Goal: Transaction & Acquisition: Register for event/course

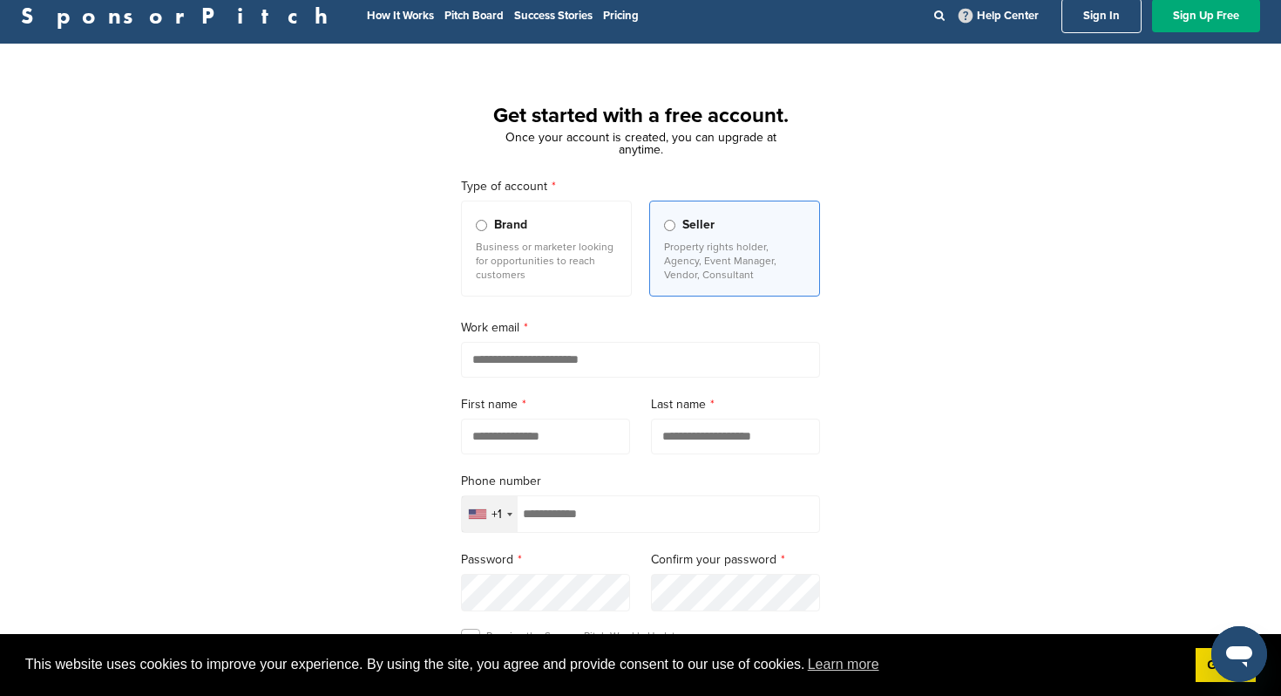
scroll to position [10, 0]
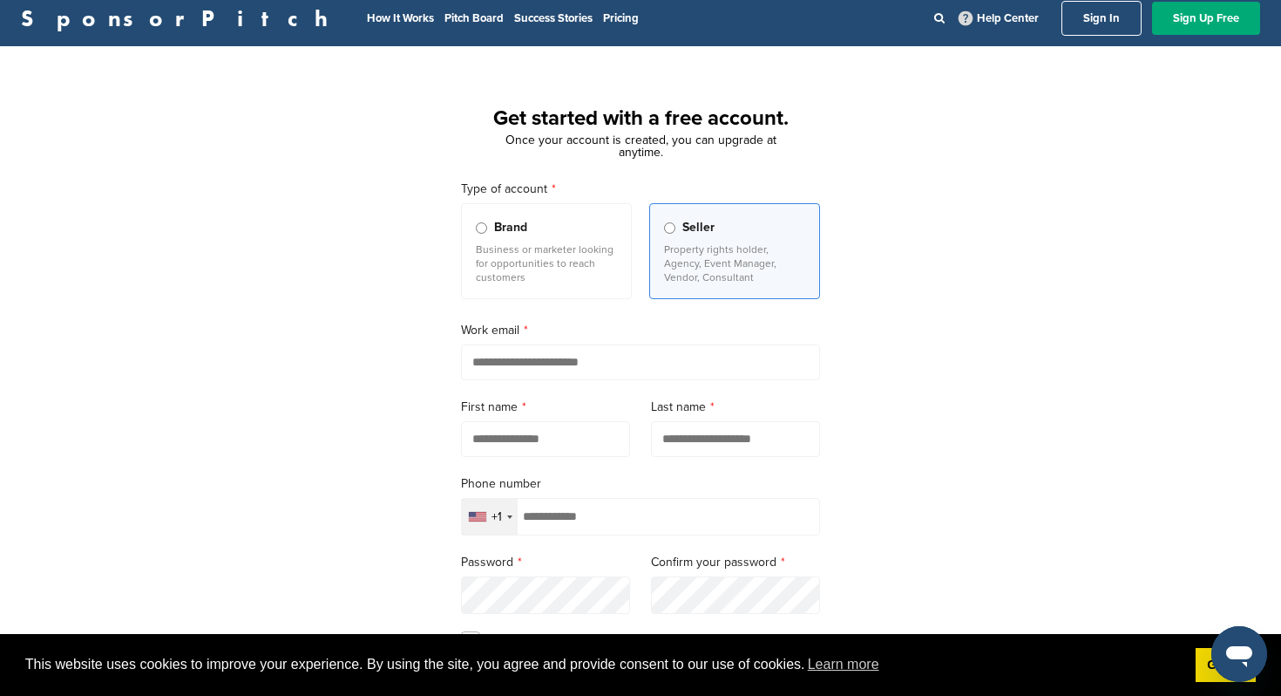
click at [492, 359] on input "email" at bounding box center [640, 362] width 359 height 36
type input "**********"
click at [520, 440] on input "text" at bounding box center [545, 439] width 169 height 36
type input "******"
click at [712, 440] on input "text" at bounding box center [735, 439] width 169 height 36
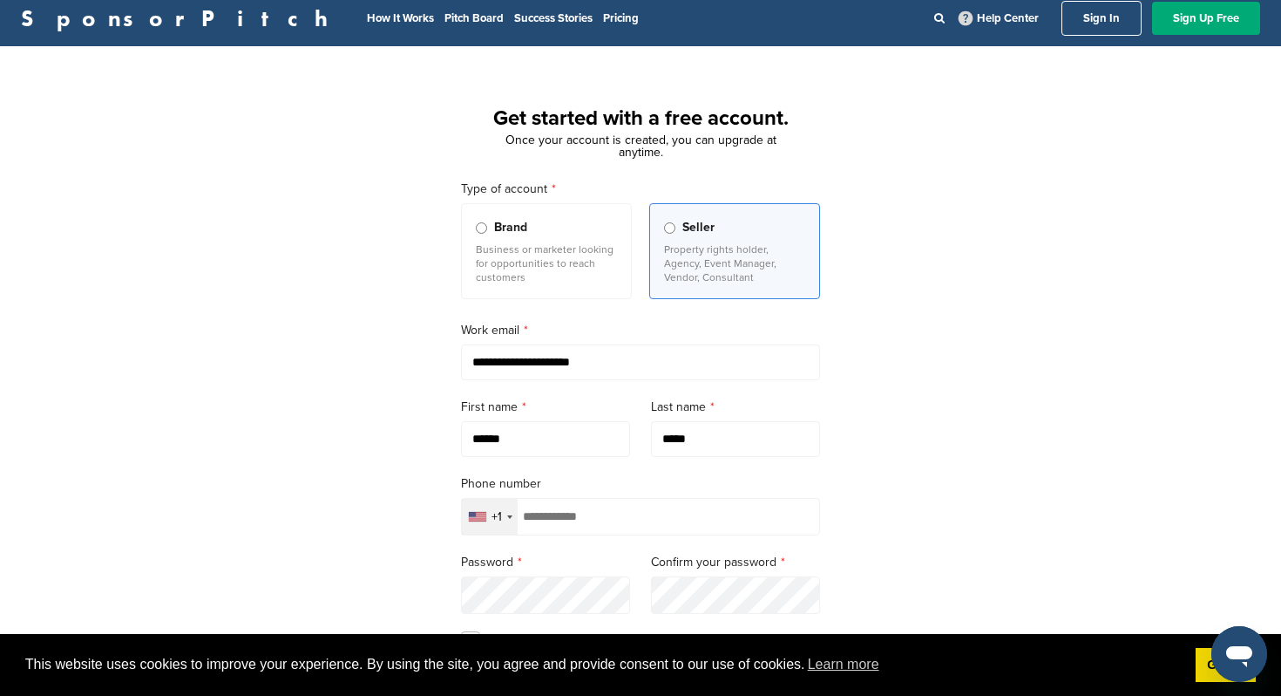
type input "*****"
click at [670, 527] on input "tel" at bounding box center [640, 516] width 359 height 37
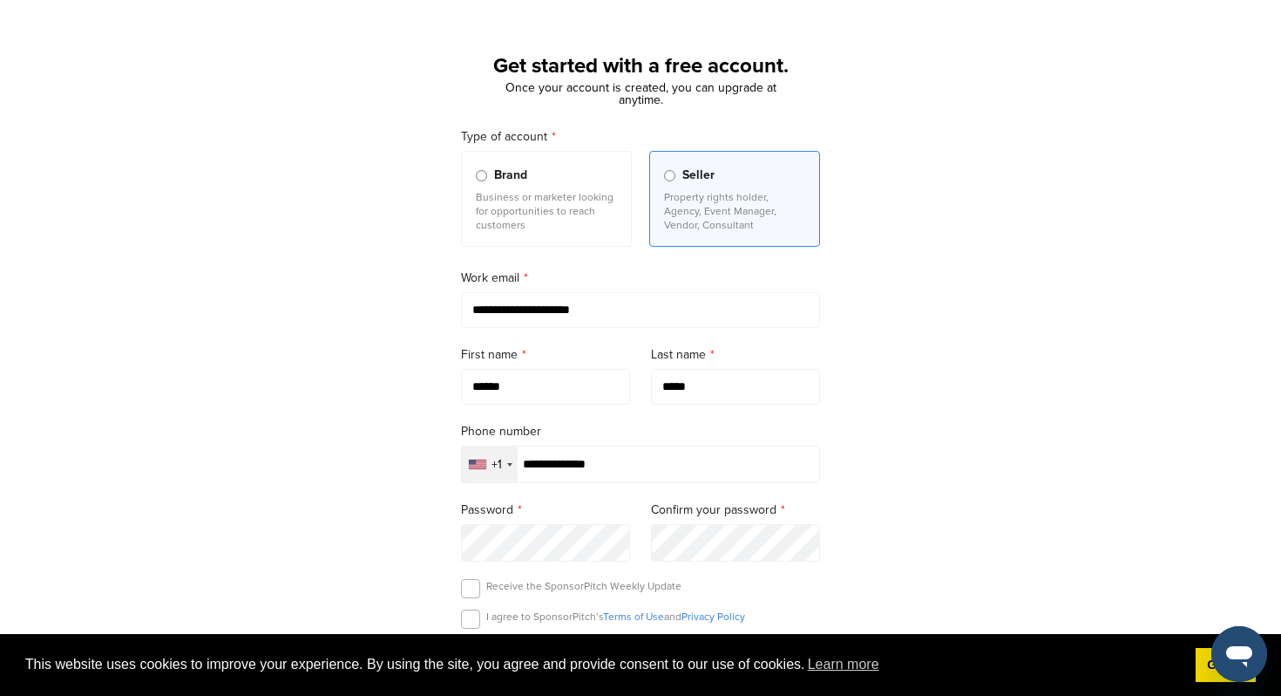
scroll to position [140, 0]
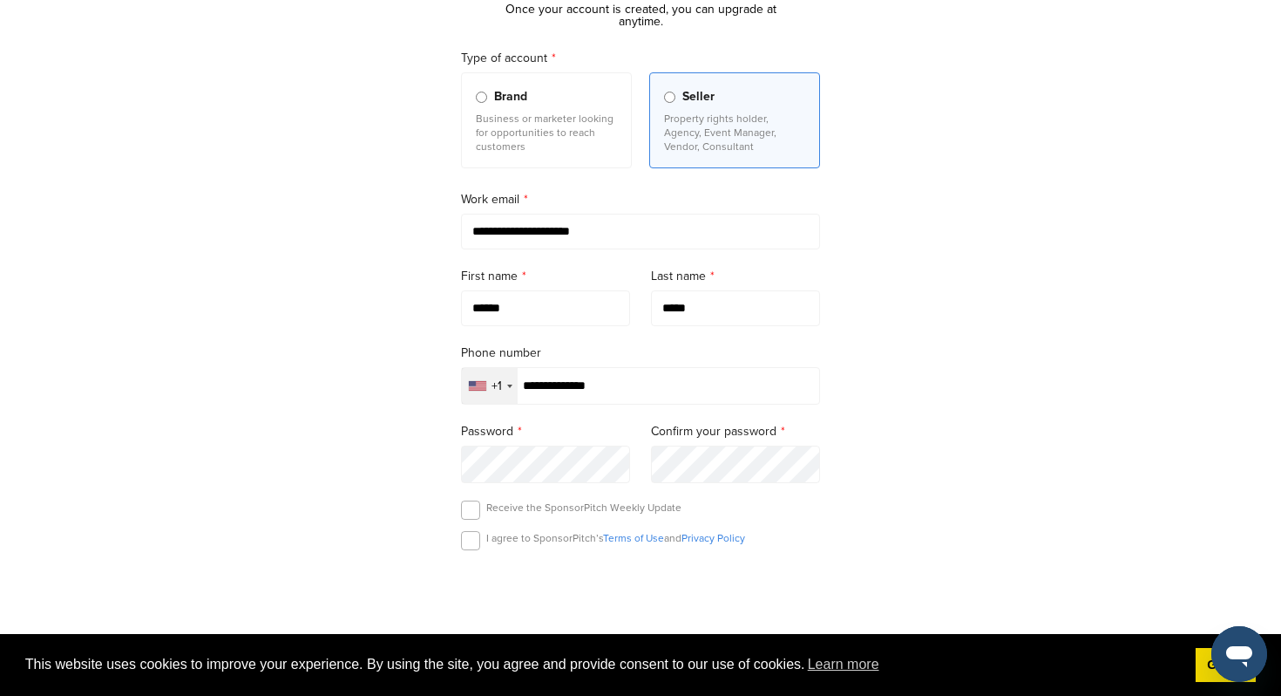
type input "**********"
click at [451, 469] on div "**********" at bounding box center [640, 374] width 401 height 693
click at [471, 541] on label at bounding box center [470, 540] width 19 height 19
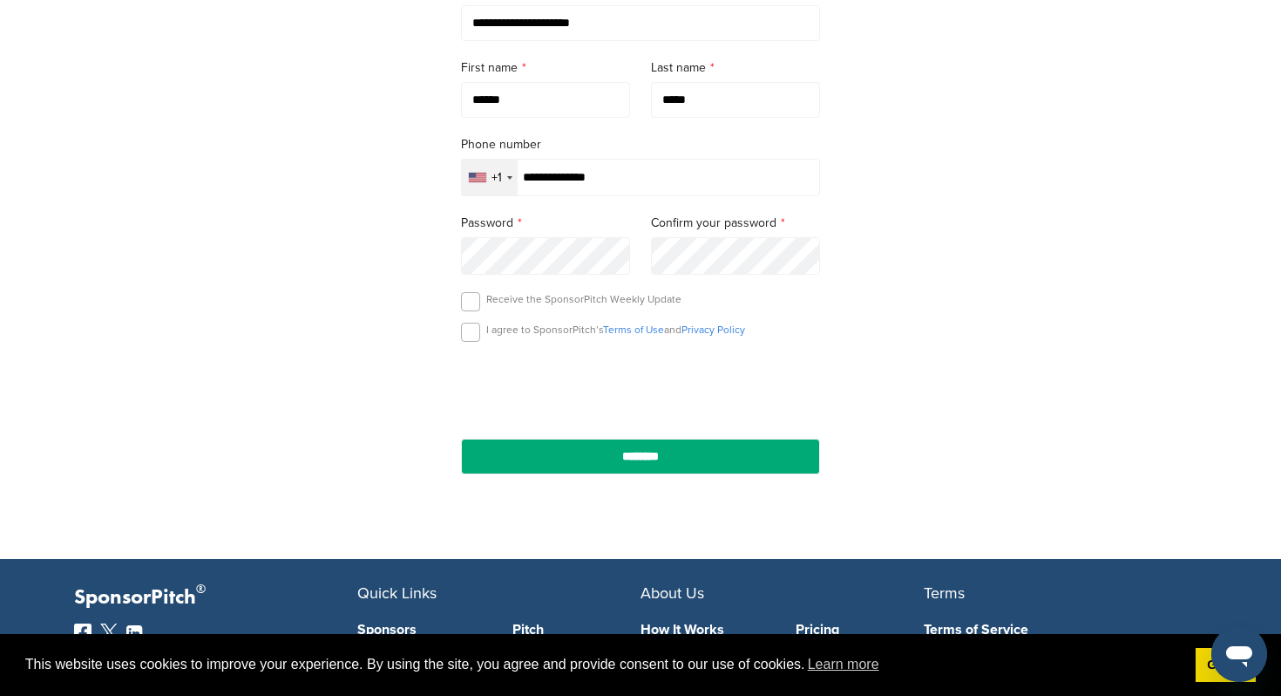
scroll to position [354, 0]
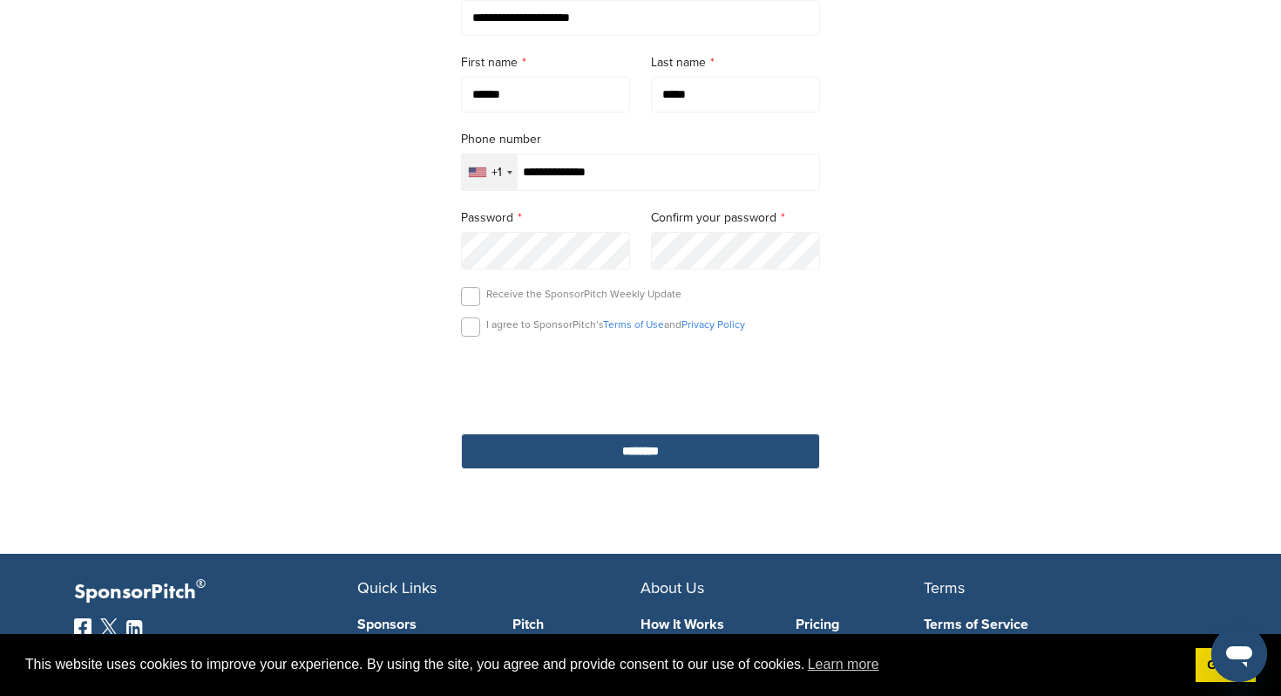
click at [553, 462] on input "********" at bounding box center [640, 451] width 359 height 36
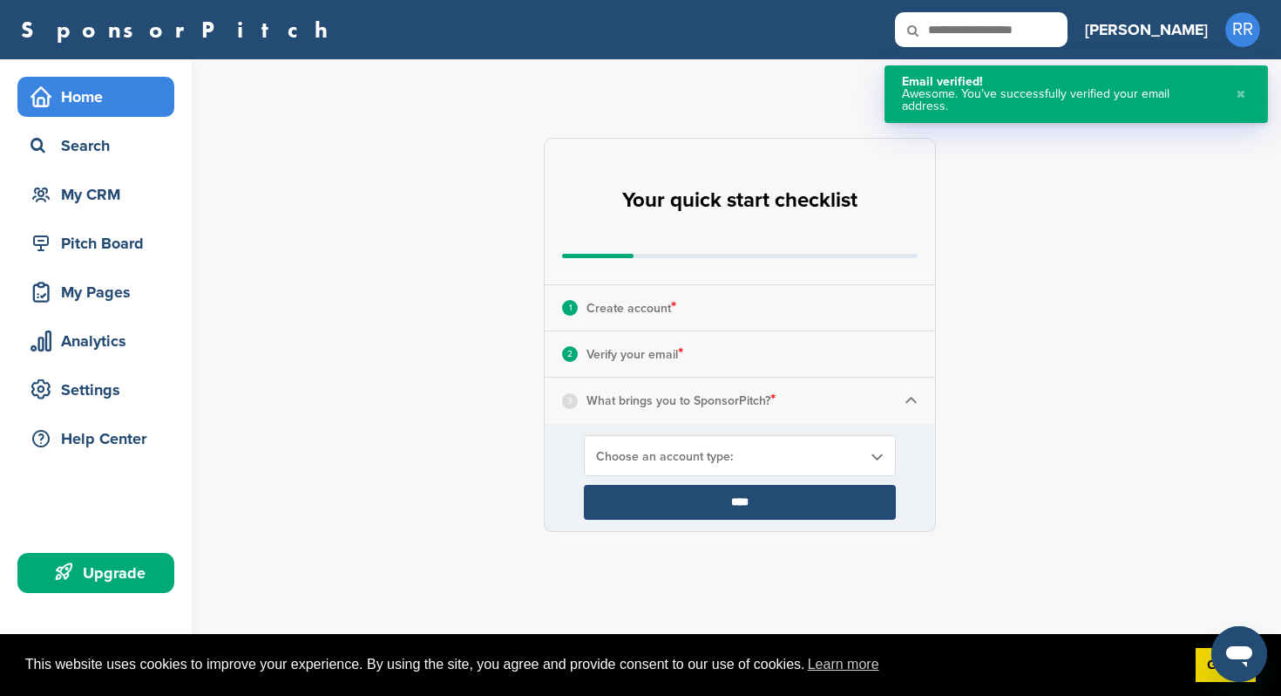
click at [906, 394] on img at bounding box center [911, 400] width 13 height 13
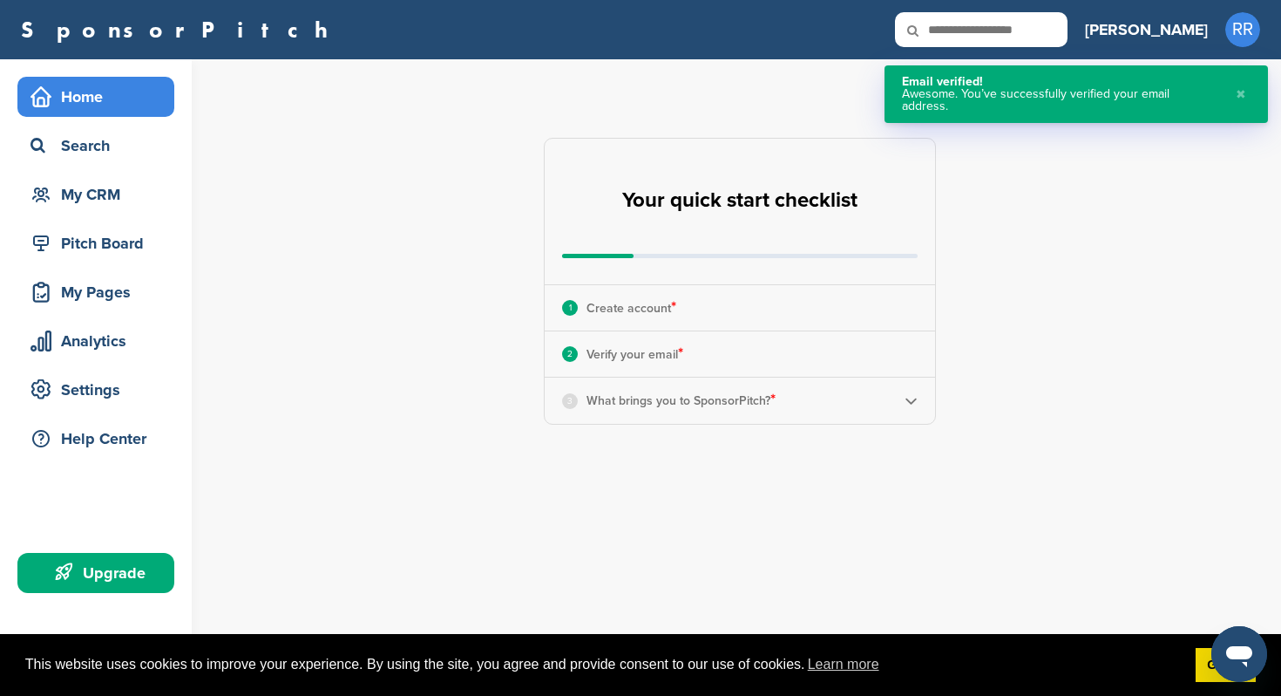
click at [910, 394] on img at bounding box center [911, 400] width 13 height 13
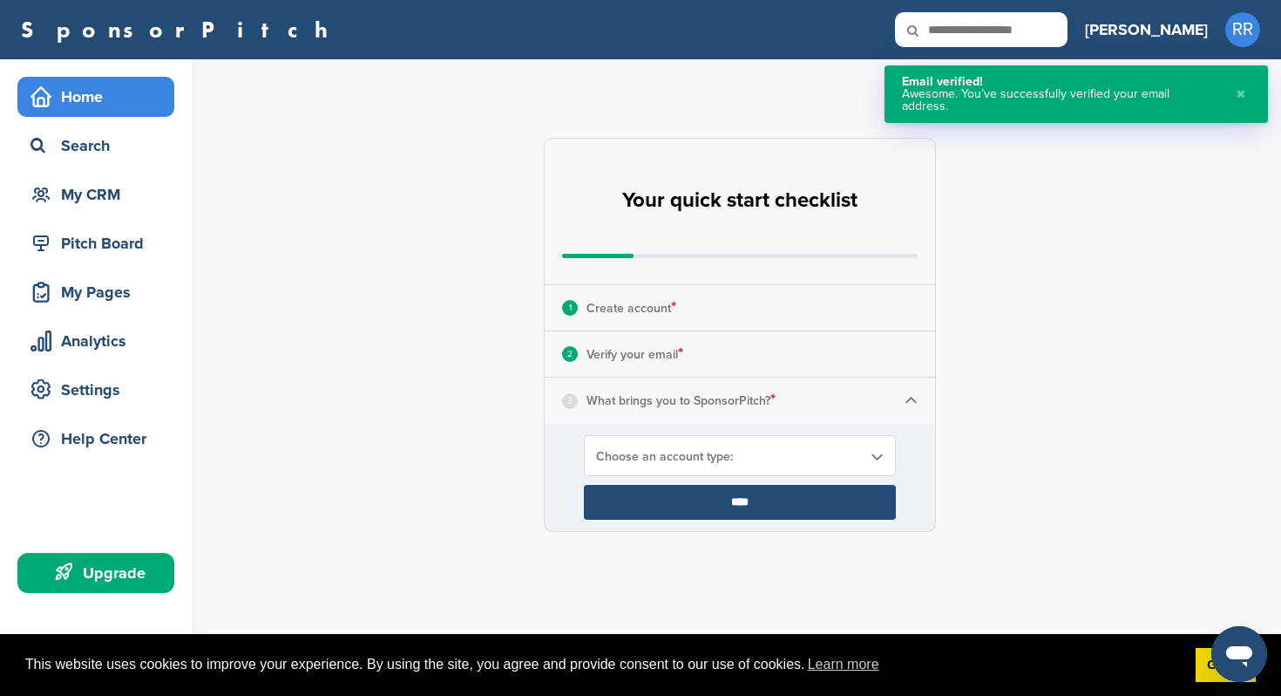
click at [816, 459] on span "Choose an account type:" at bounding box center [728, 456] width 265 height 15
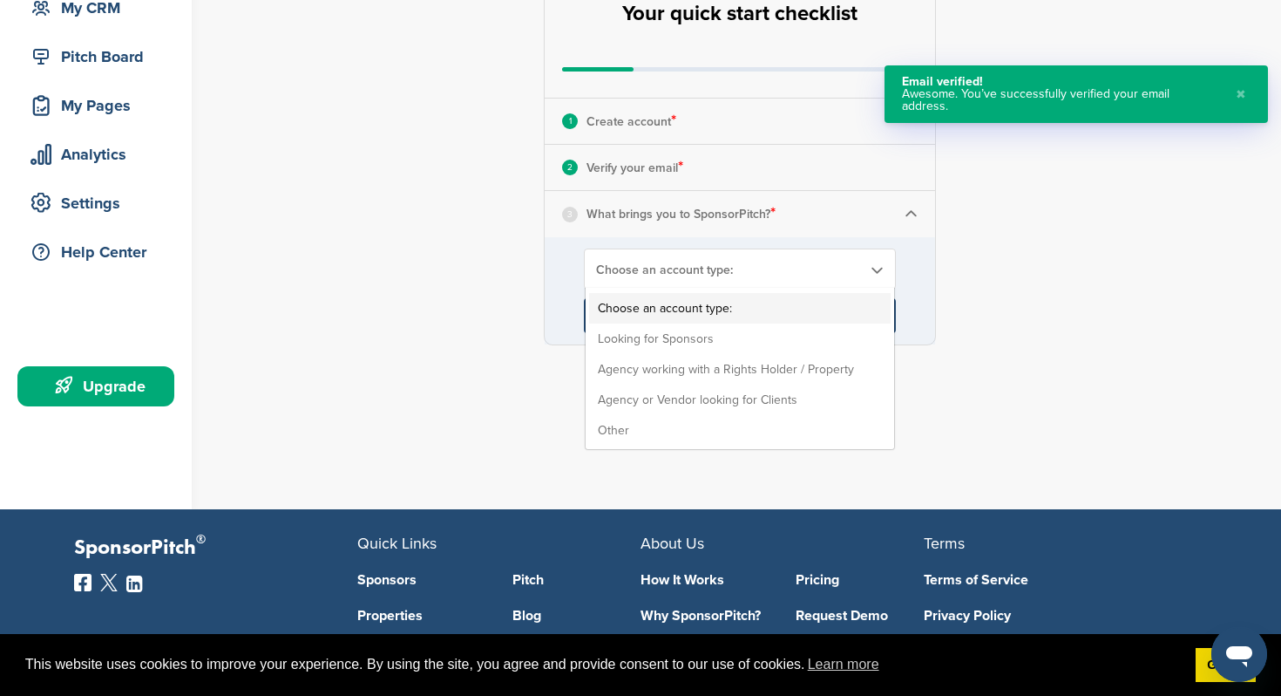
scroll to position [187, 0]
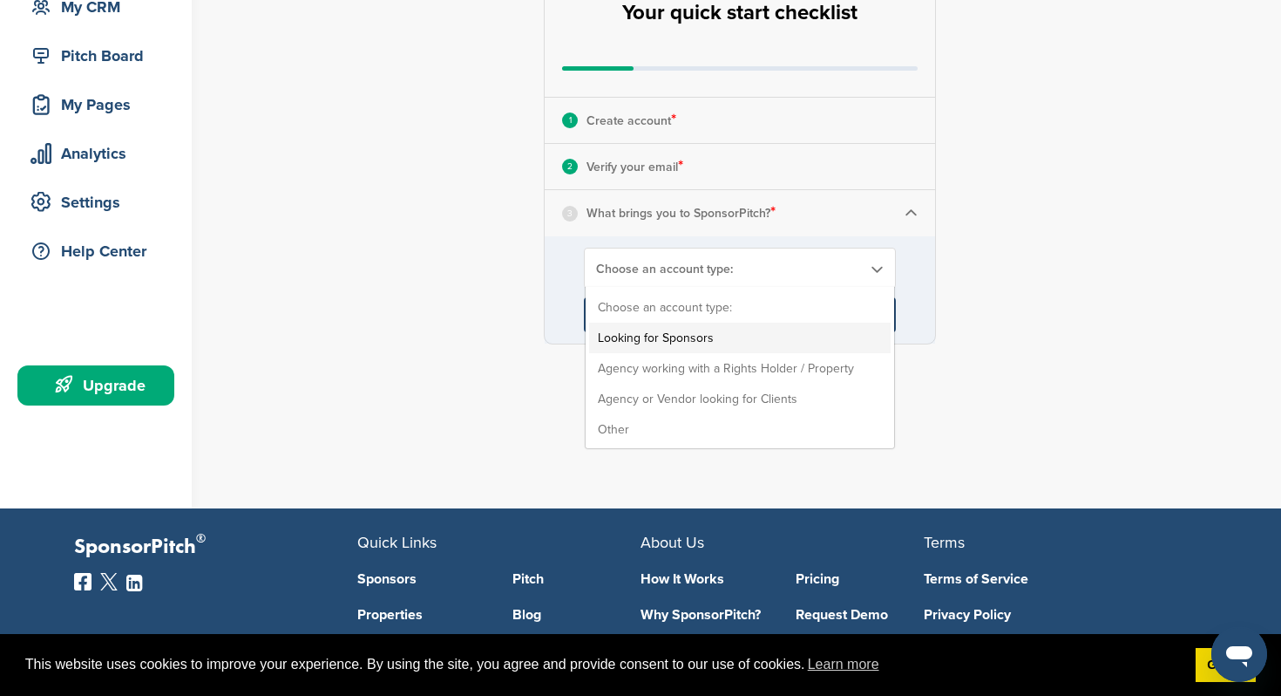
click at [730, 333] on li "Looking for Sponsors" at bounding box center [740, 338] width 302 height 31
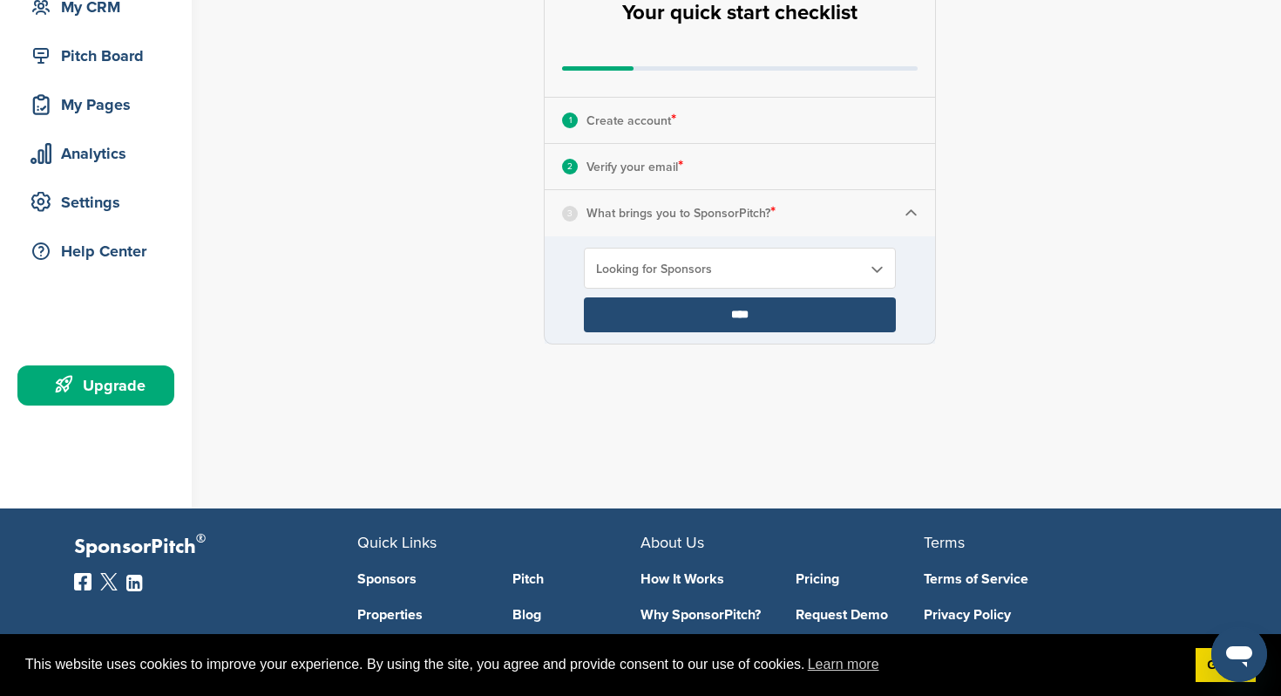
click at [739, 313] on input "****" at bounding box center [740, 314] width 312 height 35
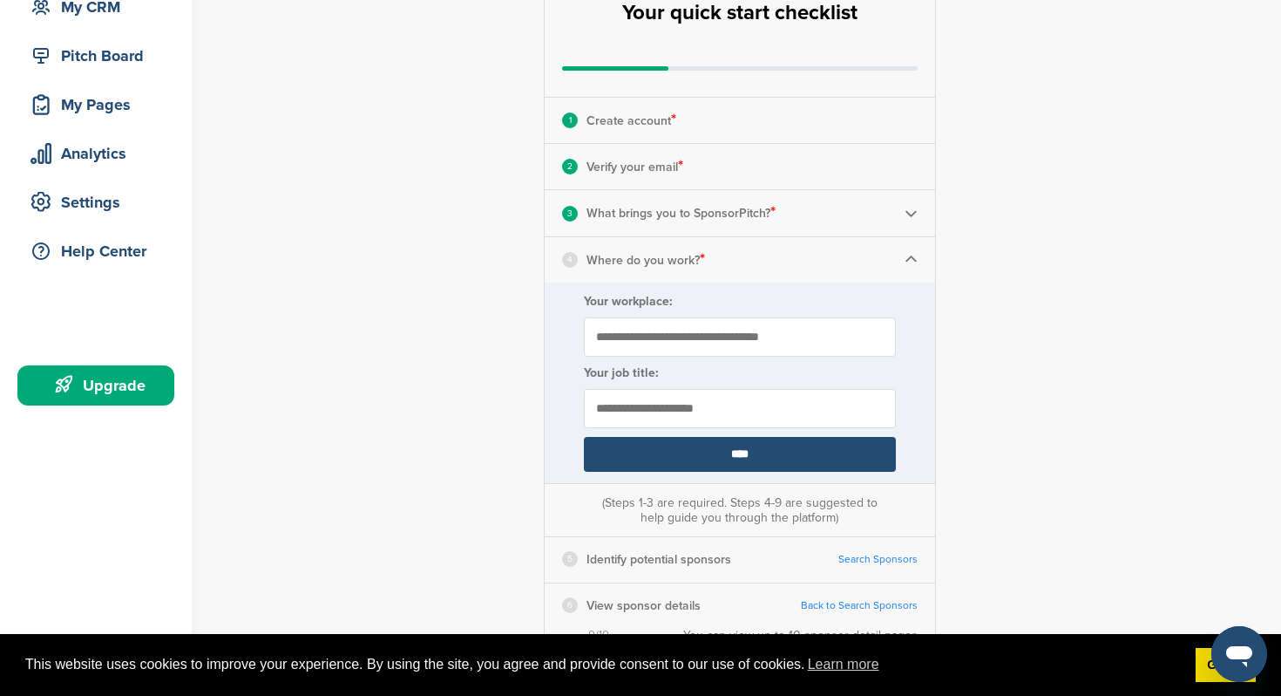
click at [740, 329] on input "Your workplace:" at bounding box center [740, 336] width 312 height 39
type input "**********"
click at [707, 438] on input "****" at bounding box center [740, 454] width 312 height 35
click at [717, 404] on input "text" at bounding box center [740, 408] width 312 height 39
click at [629, 411] on input "text" at bounding box center [740, 408] width 312 height 39
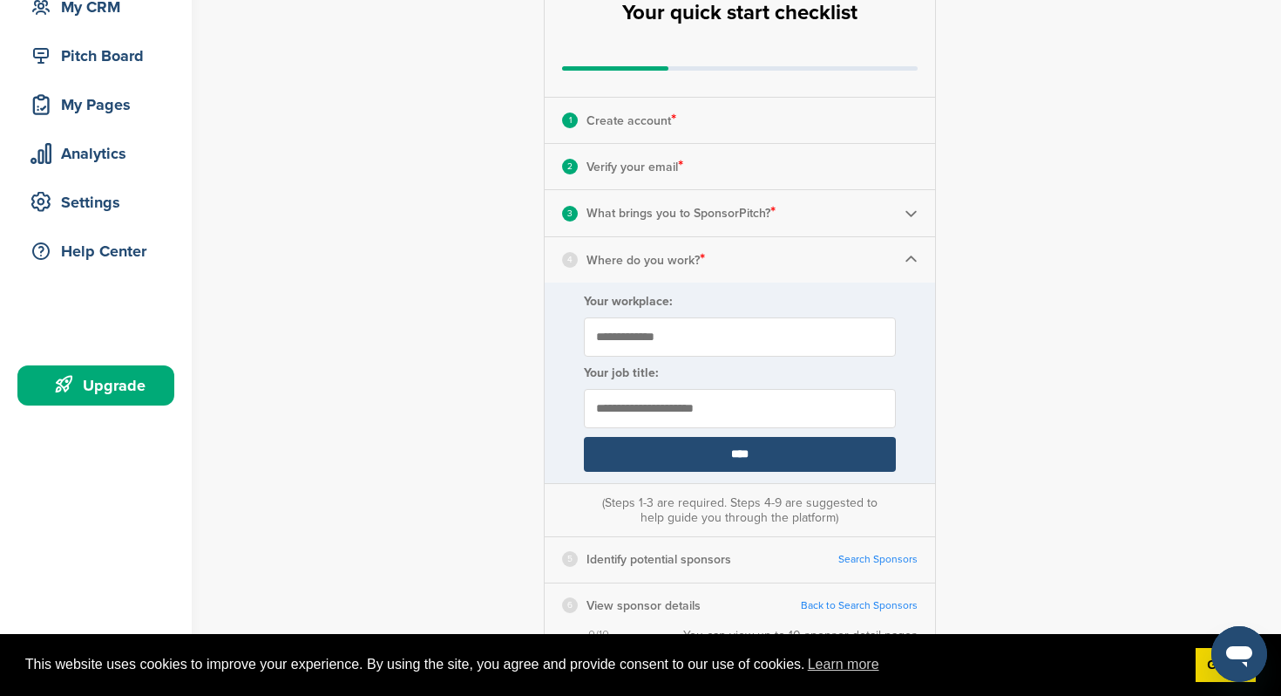
paste input "**********"
type input "**********"
click at [659, 456] on input "****" at bounding box center [740, 454] width 312 height 35
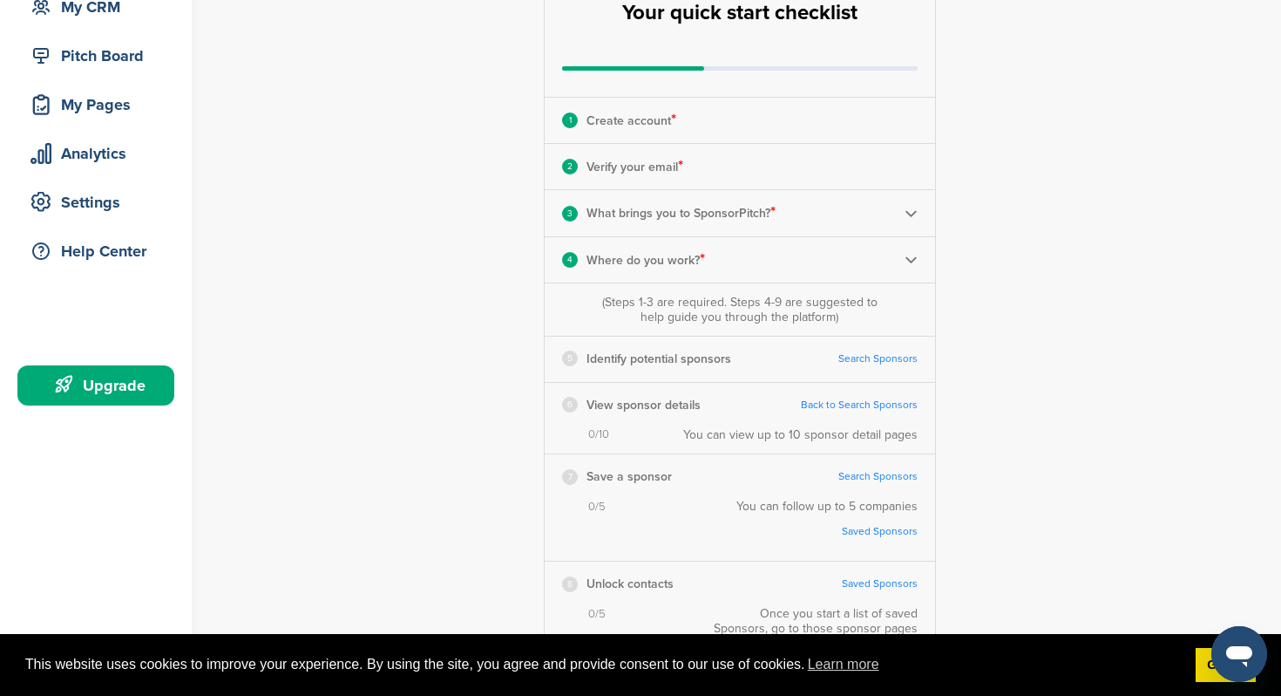
click at [876, 356] on link "Search Sponsors" at bounding box center [878, 358] width 79 height 13
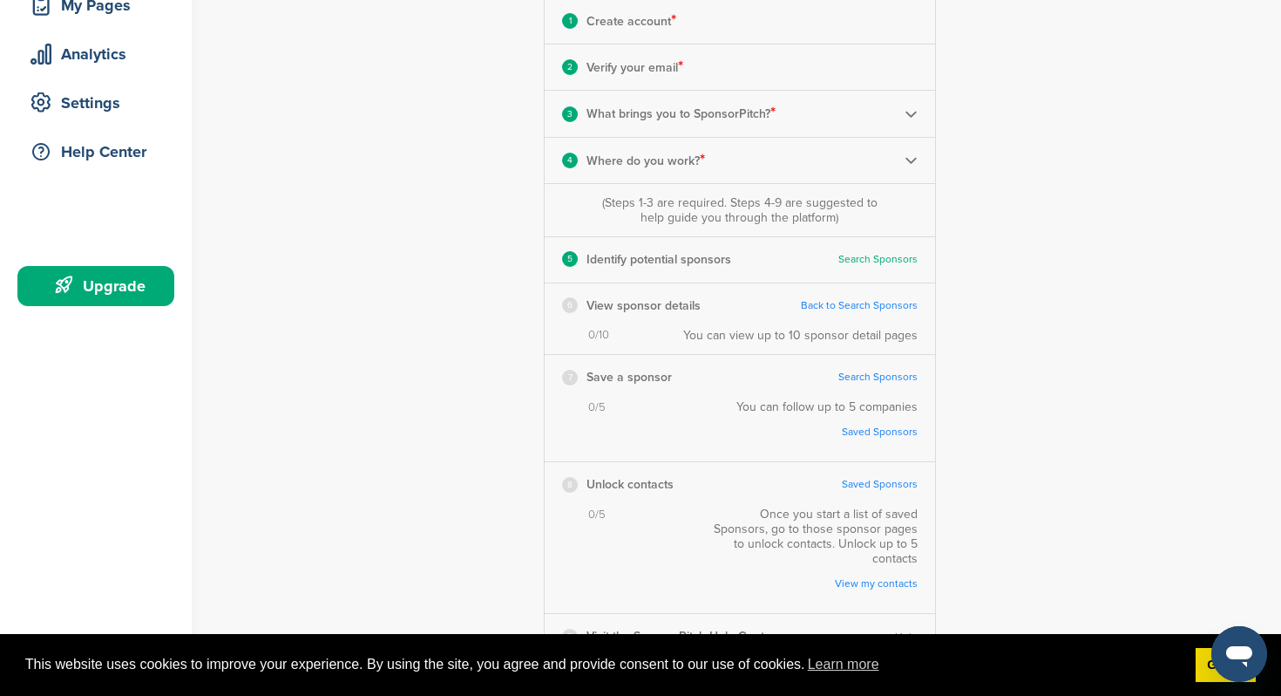
scroll to position [323, 0]
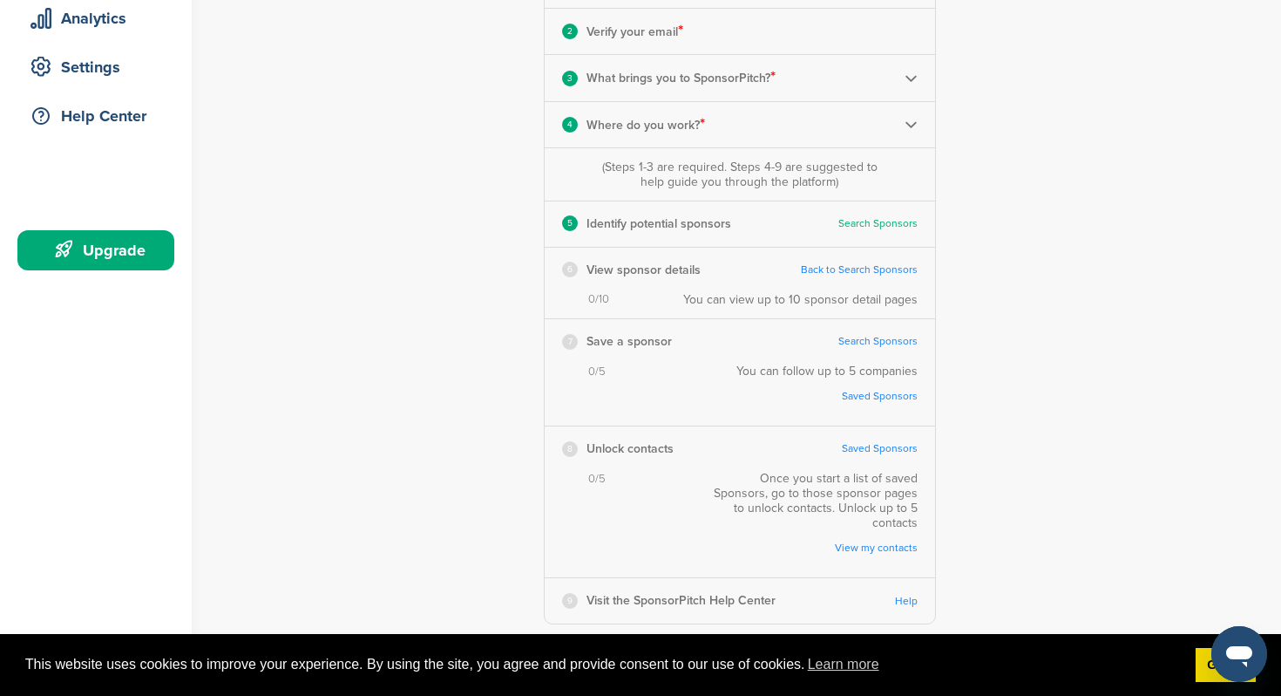
click at [874, 268] on link "Back to Search Sponsors" at bounding box center [859, 269] width 117 height 13
click at [872, 340] on link "Search Sponsors" at bounding box center [878, 341] width 79 height 13
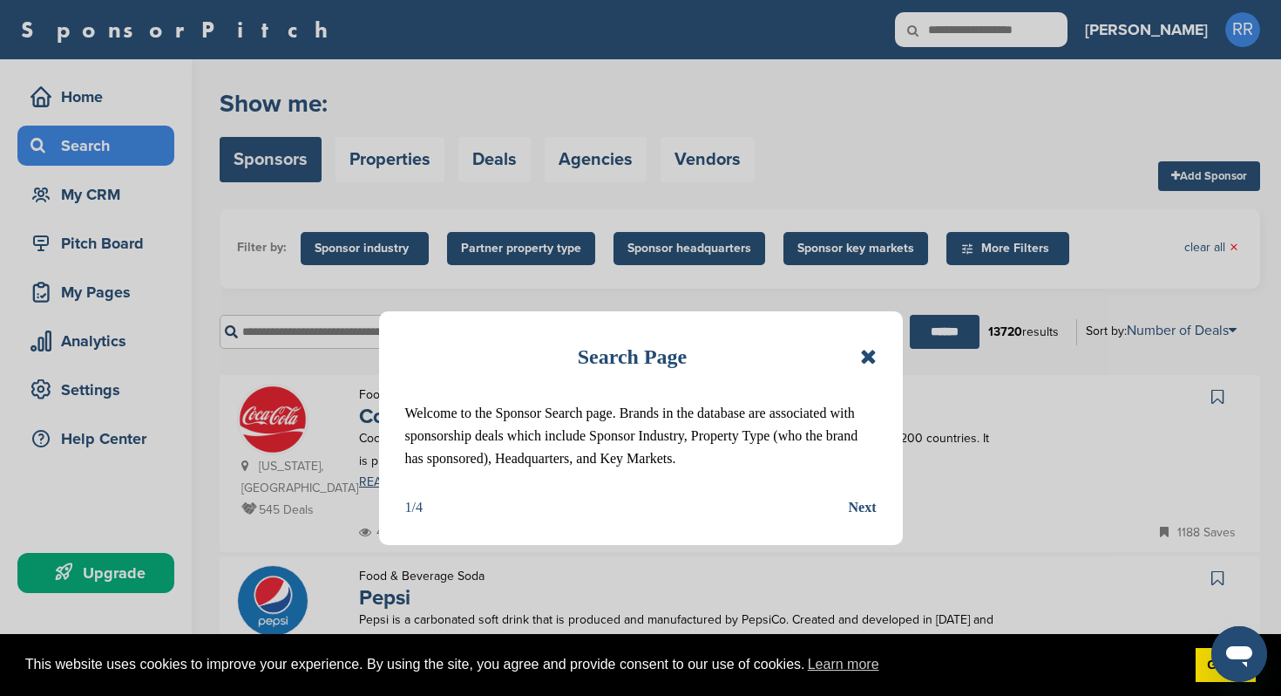
click at [872, 519] on div "Next" at bounding box center [863, 507] width 28 height 23
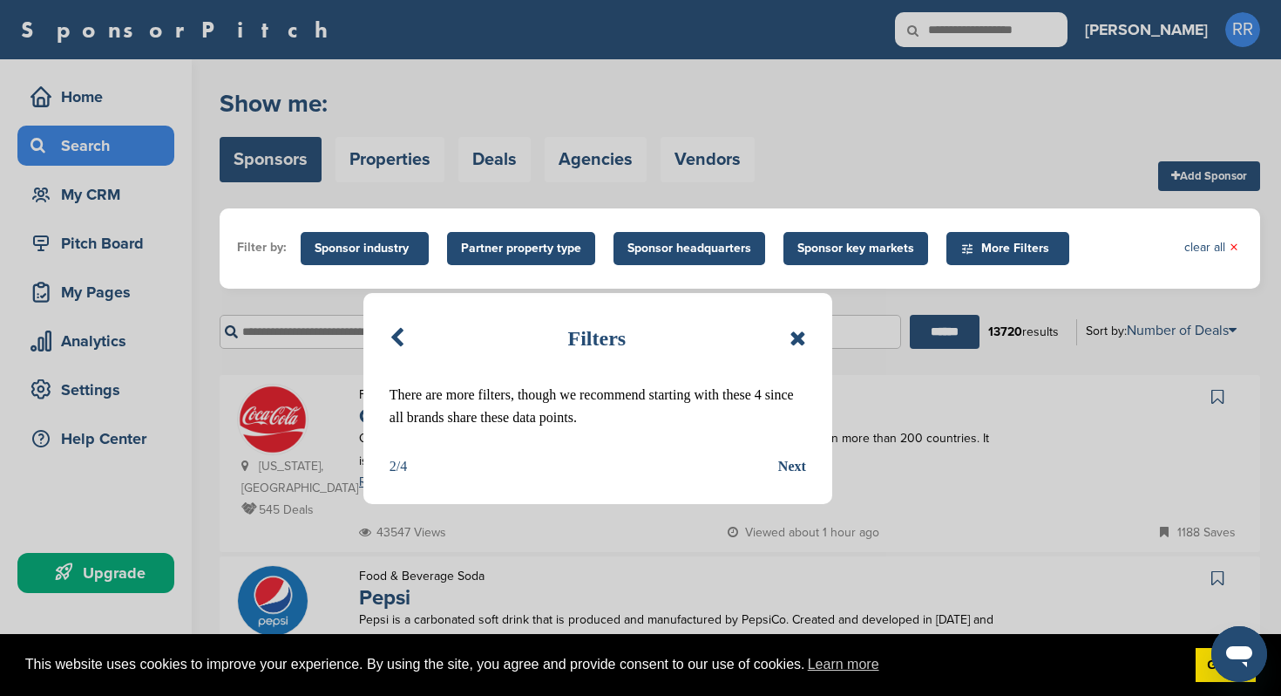
click at [789, 467] on div "Next" at bounding box center [792, 466] width 28 height 23
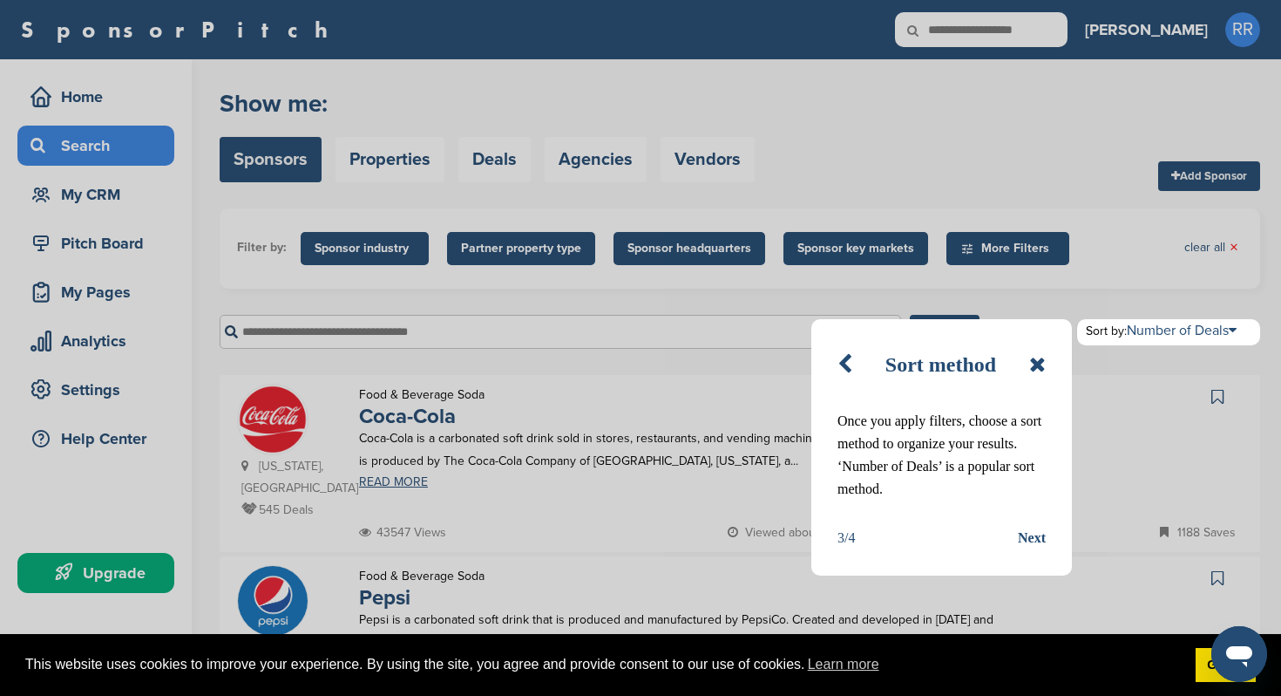
click at [1024, 542] on div "Next" at bounding box center [1032, 537] width 28 height 23
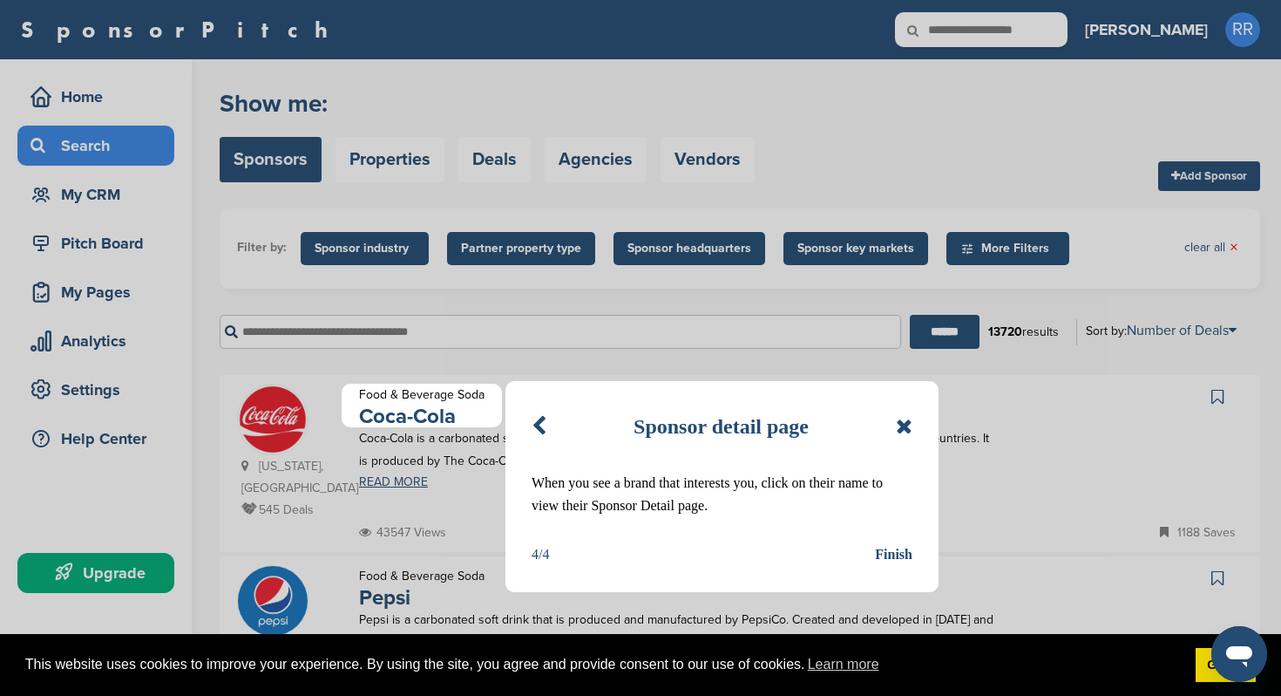
click at [885, 551] on div "Finish" at bounding box center [893, 554] width 37 height 23
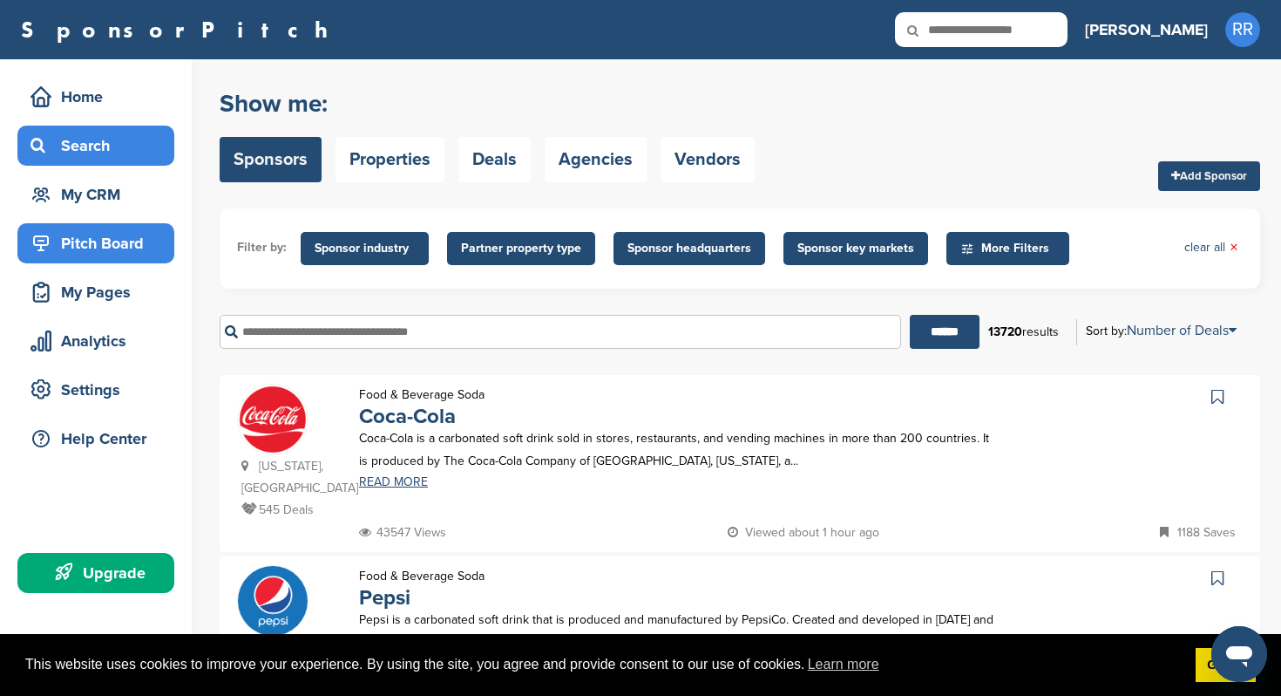
click at [128, 253] on div "Pitch Board" at bounding box center [100, 242] width 148 height 31
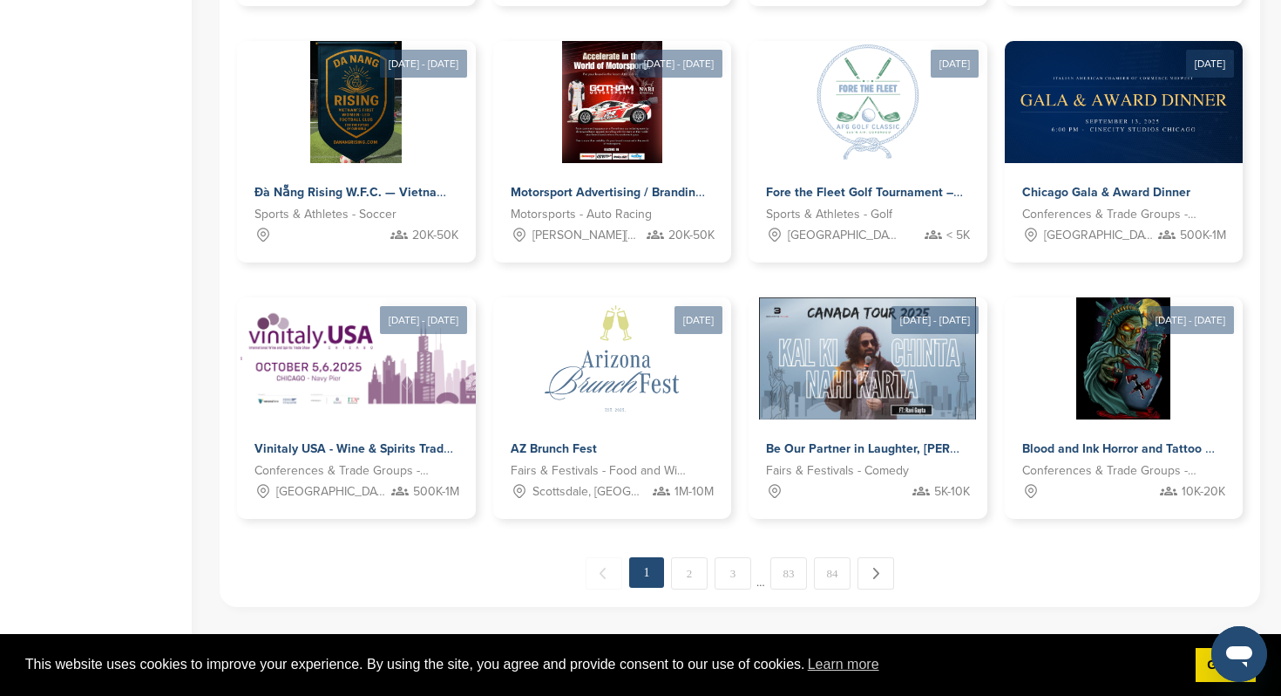
scroll to position [819, 0]
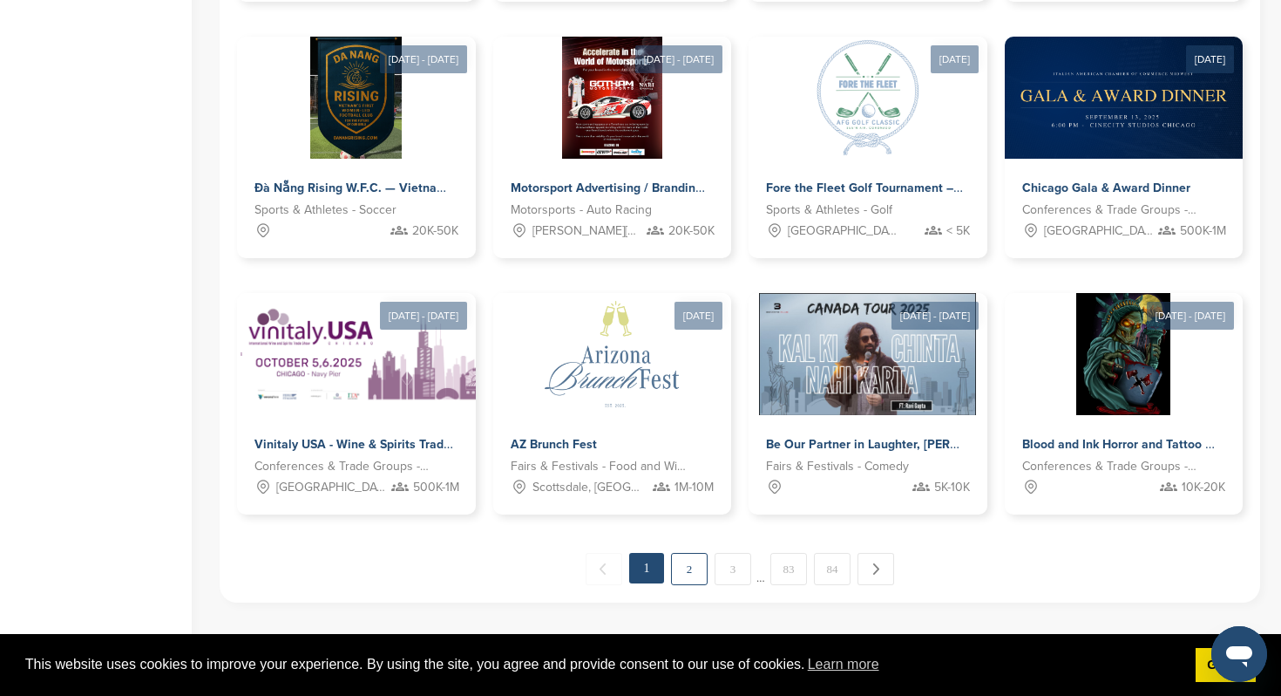
click at [681, 570] on link "2" at bounding box center [689, 569] width 37 height 32
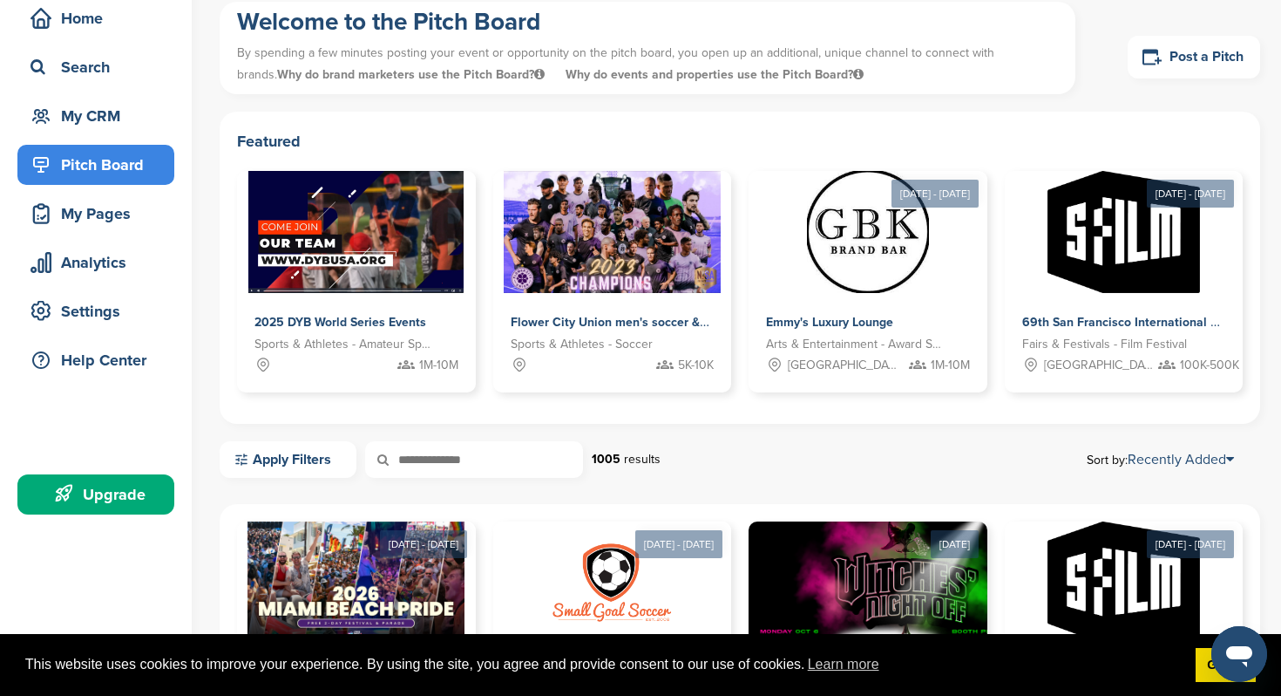
scroll to position [0, 0]
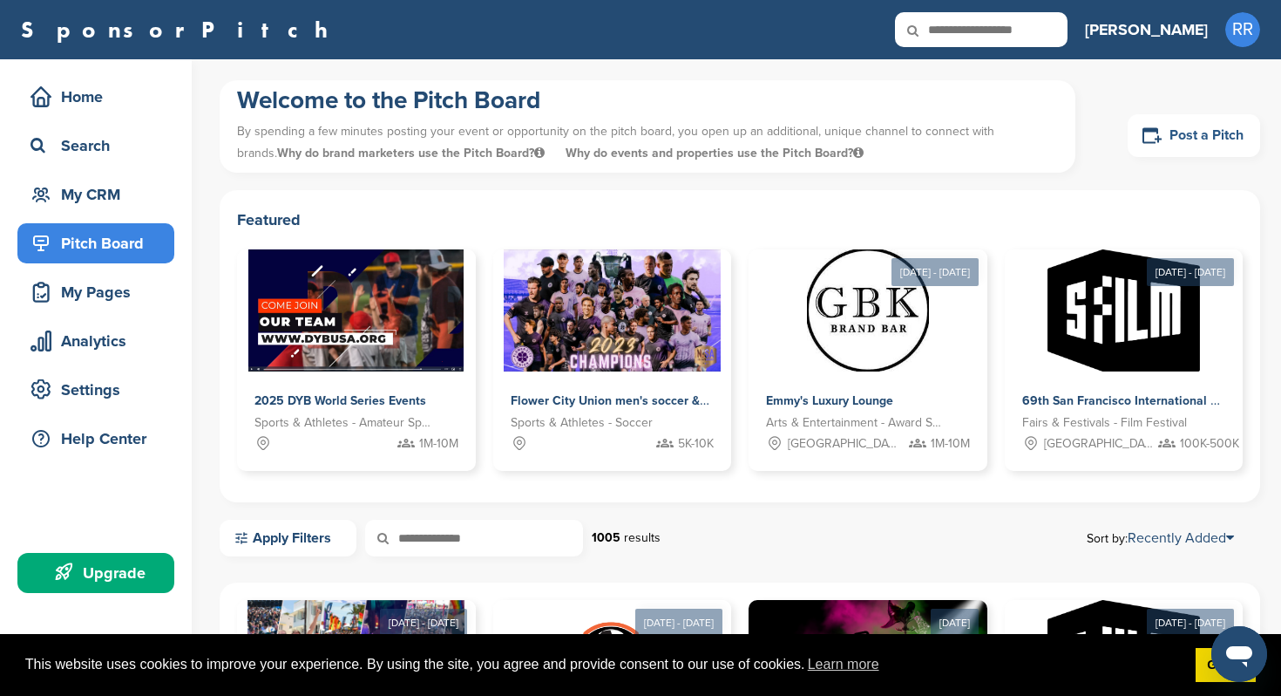
click at [1171, 130] on link "Post a Pitch" at bounding box center [1194, 135] width 132 height 43
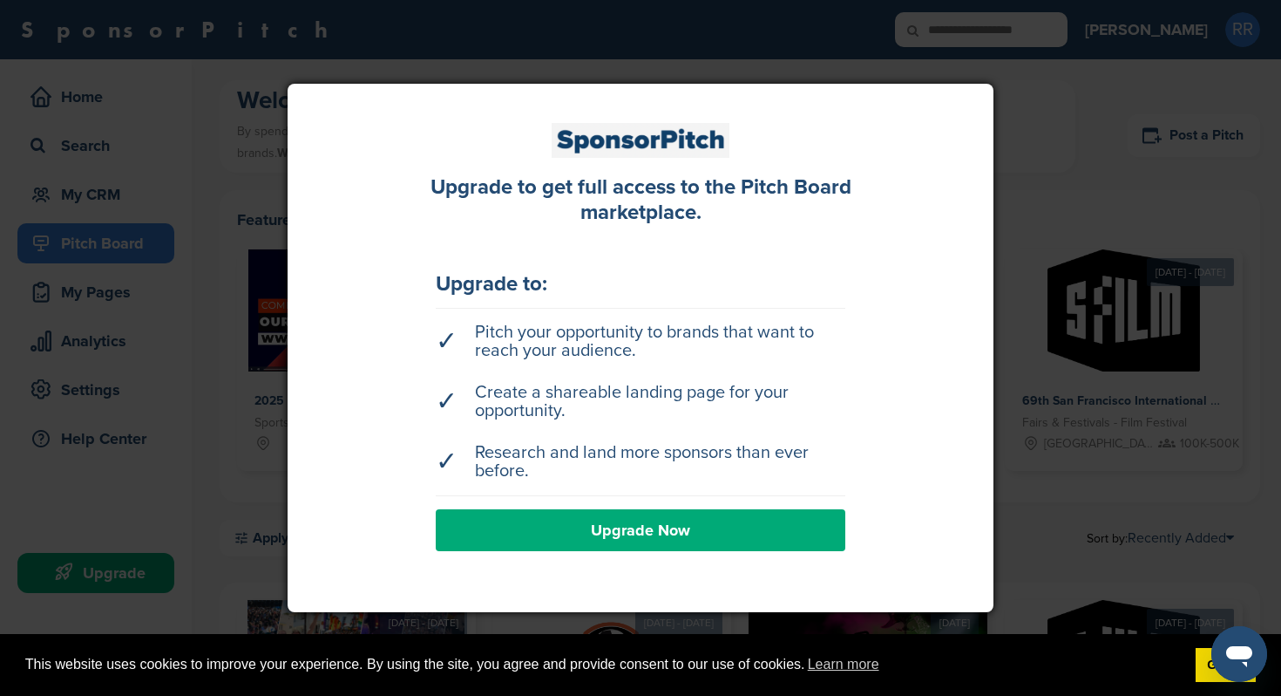
click at [644, 531] on link "Upgrade Now" at bounding box center [641, 530] width 410 height 42
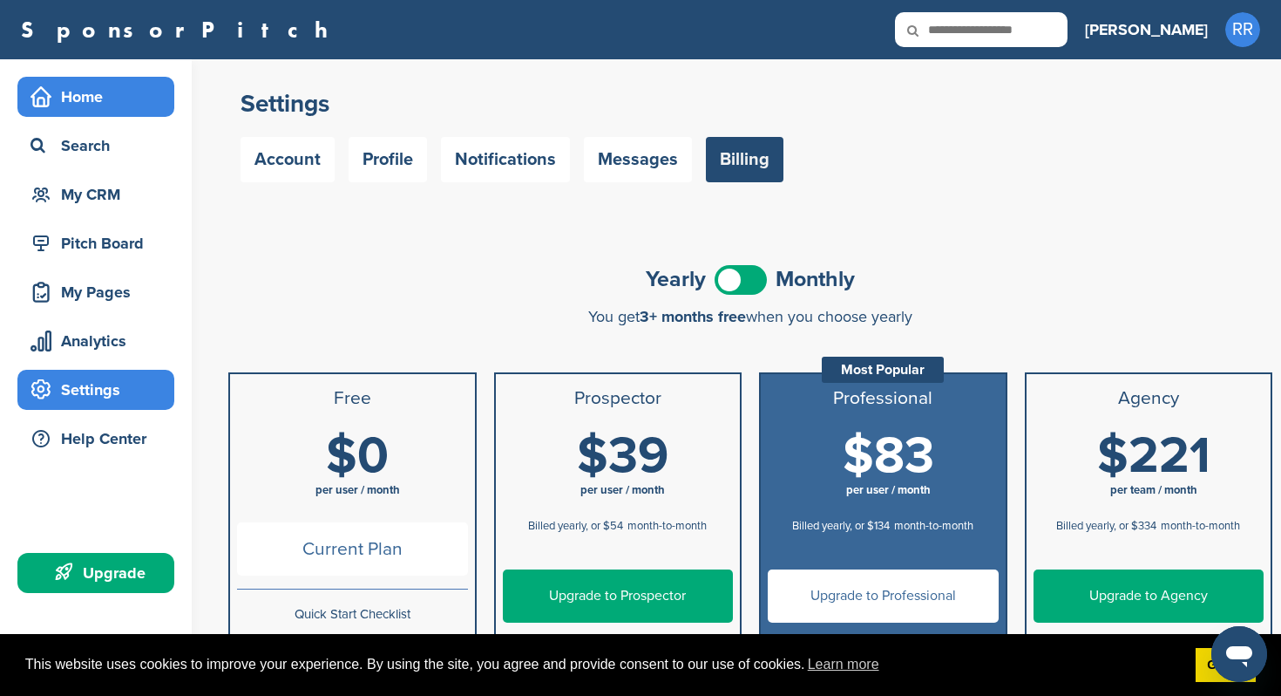
click at [128, 98] on div "Home" at bounding box center [100, 96] width 148 height 31
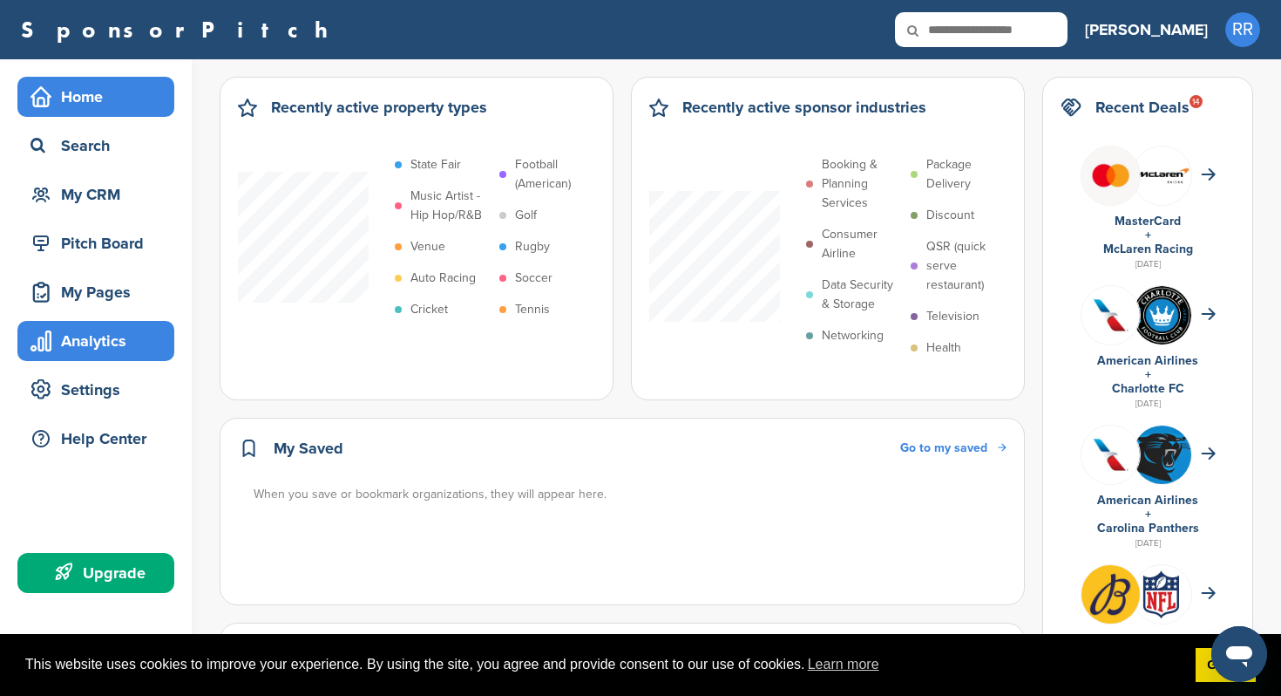
click at [133, 352] on div "Analytics" at bounding box center [100, 340] width 148 height 31
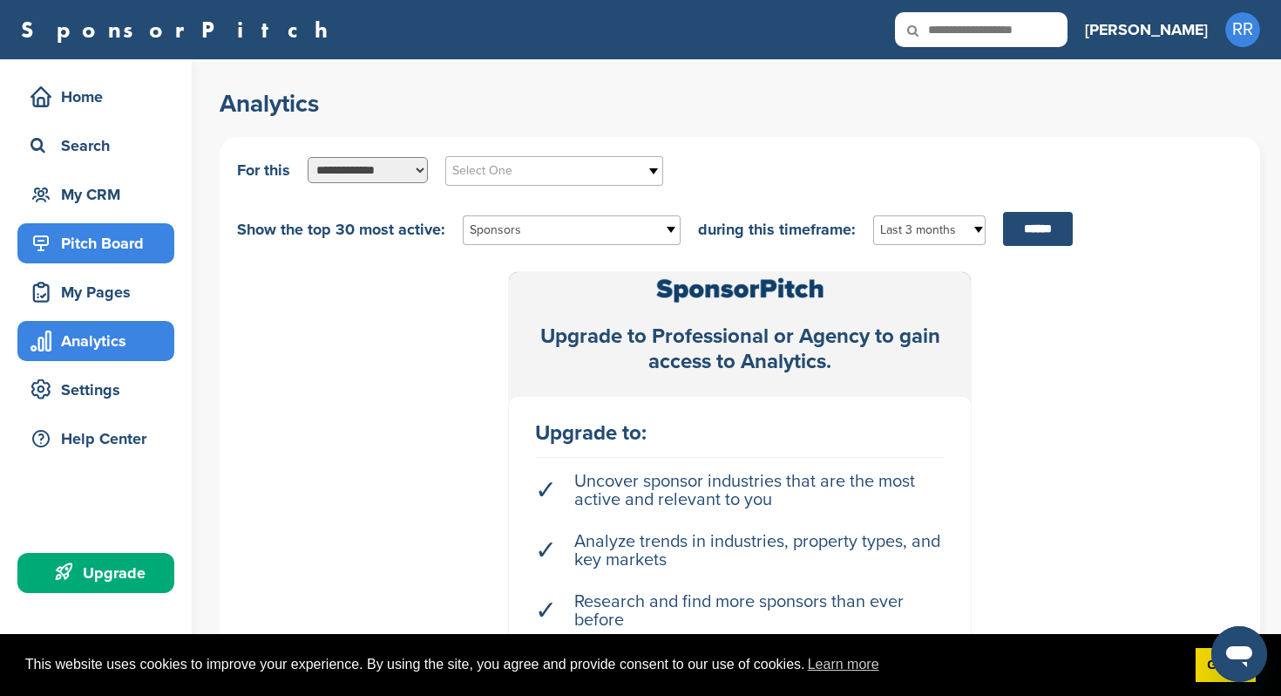
click at [131, 240] on div "Pitch Board" at bounding box center [100, 242] width 148 height 31
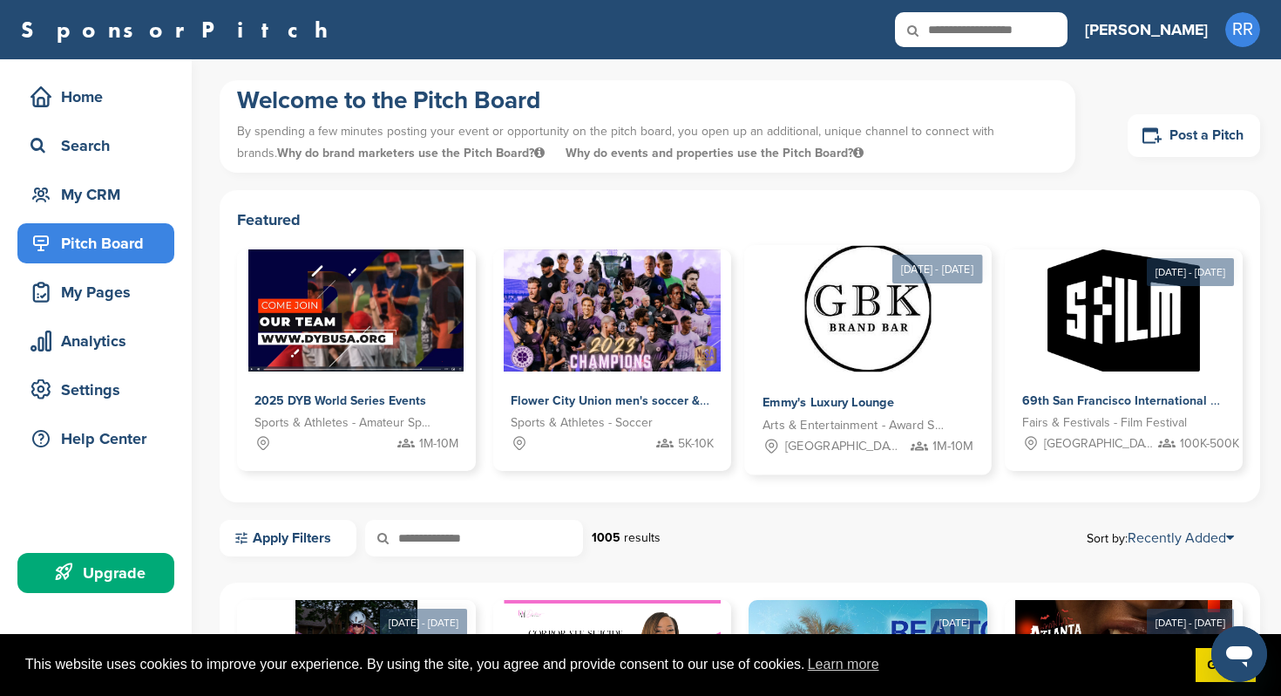
click at [846, 333] on img at bounding box center [868, 309] width 126 height 126
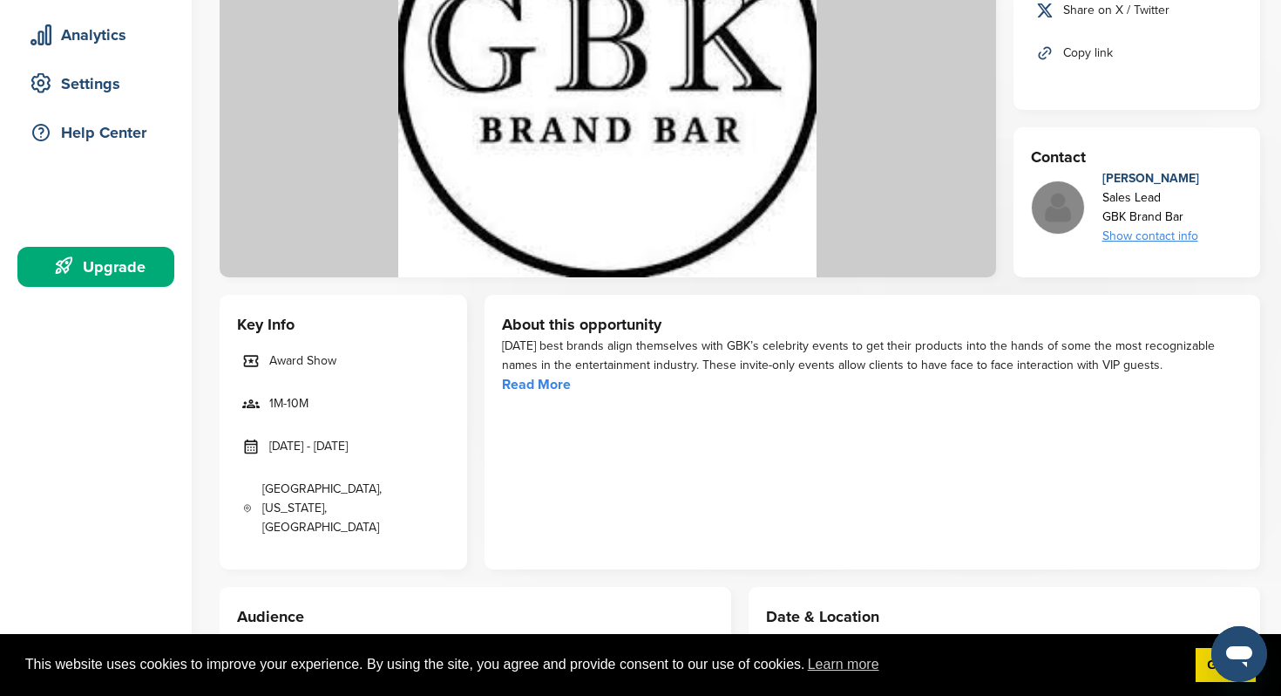
scroll to position [313, 0]
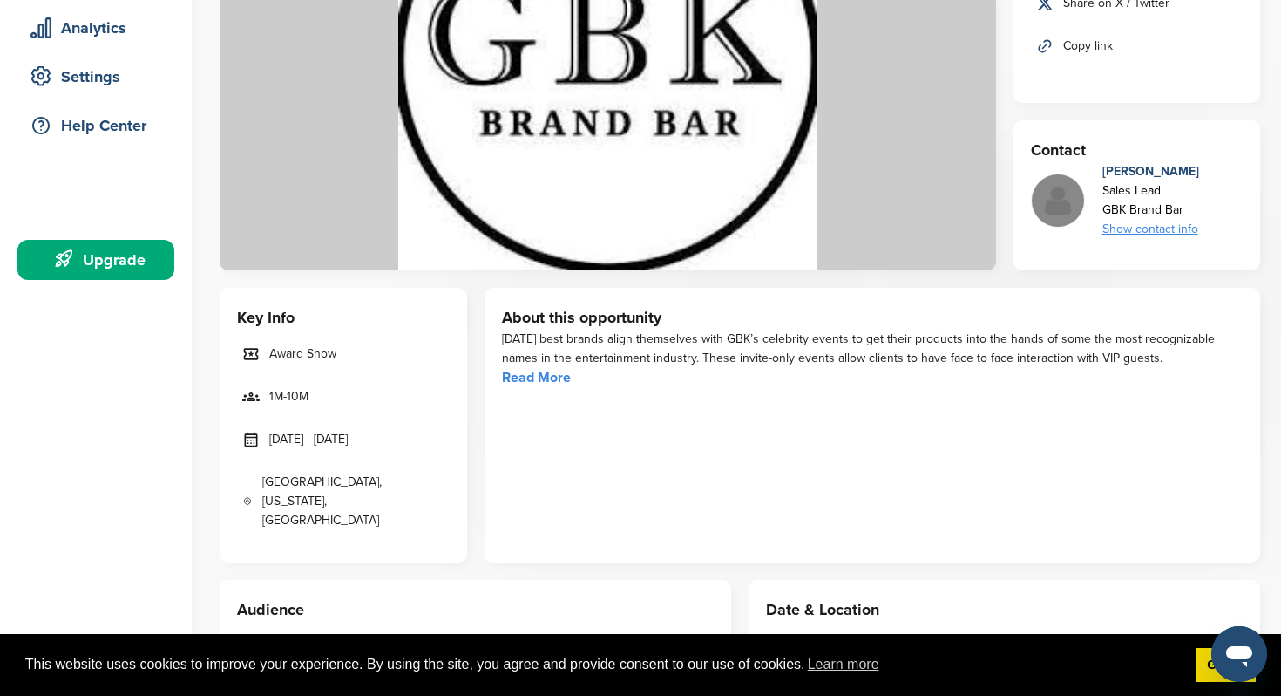
click at [560, 380] on link "Read More" at bounding box center [536, 377] width 69 height 17
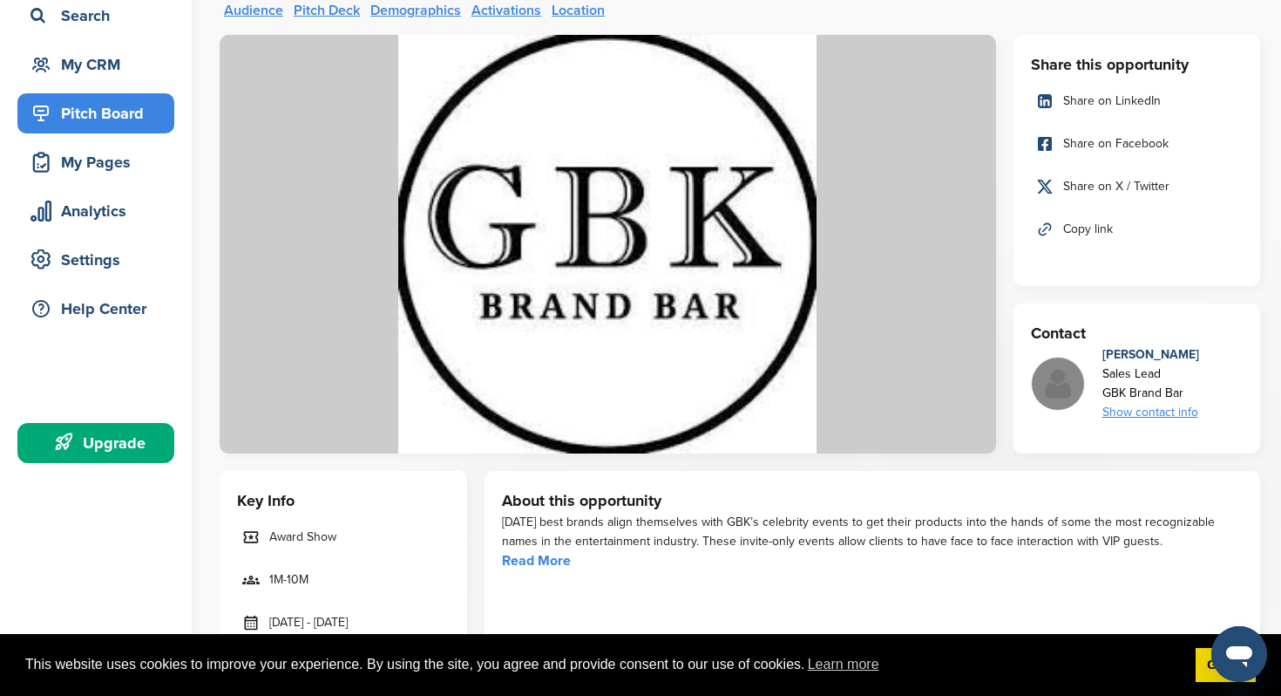
scroll to position [65, 0]
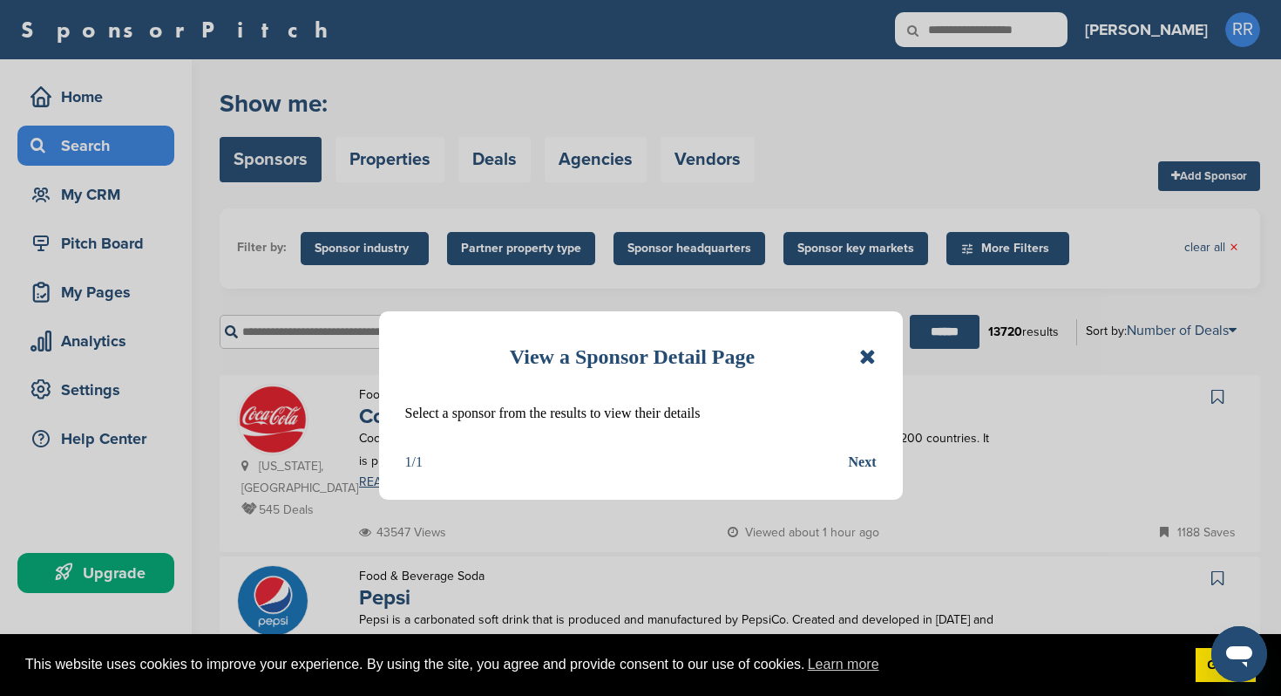
click at [869, 458] on div "Next" at bounding box center [863, 462] width 28 height 23
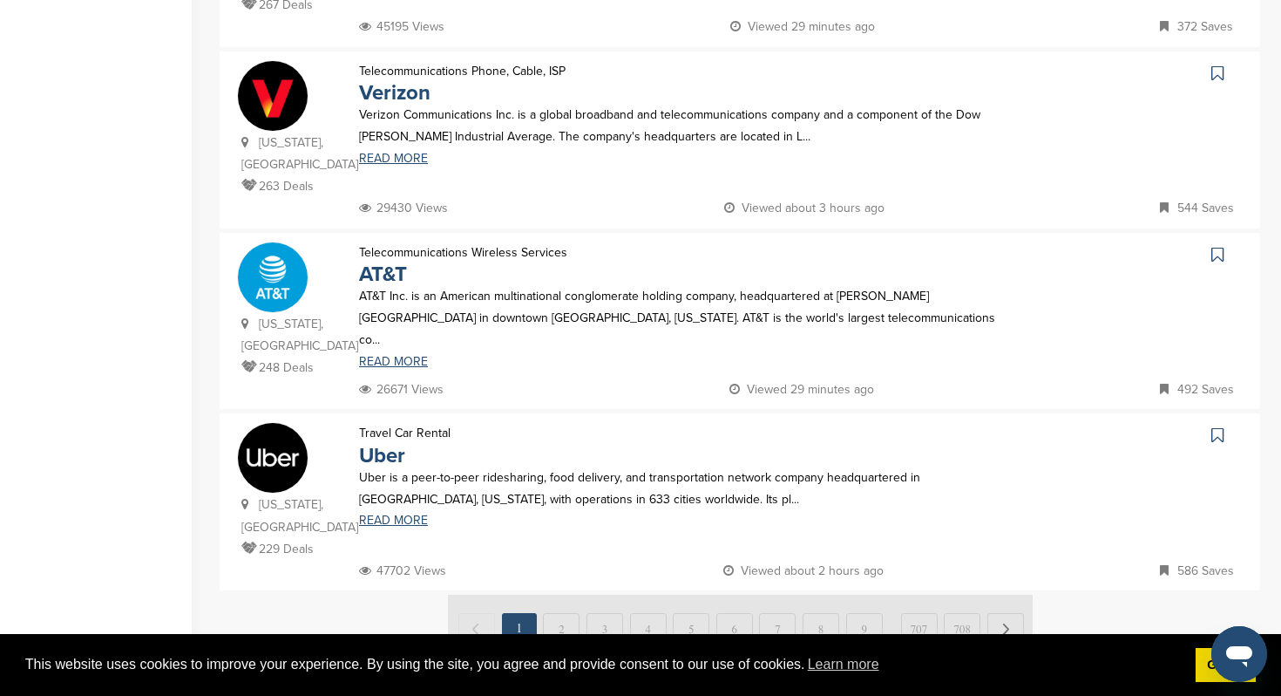
scroll to position [1740, 0]
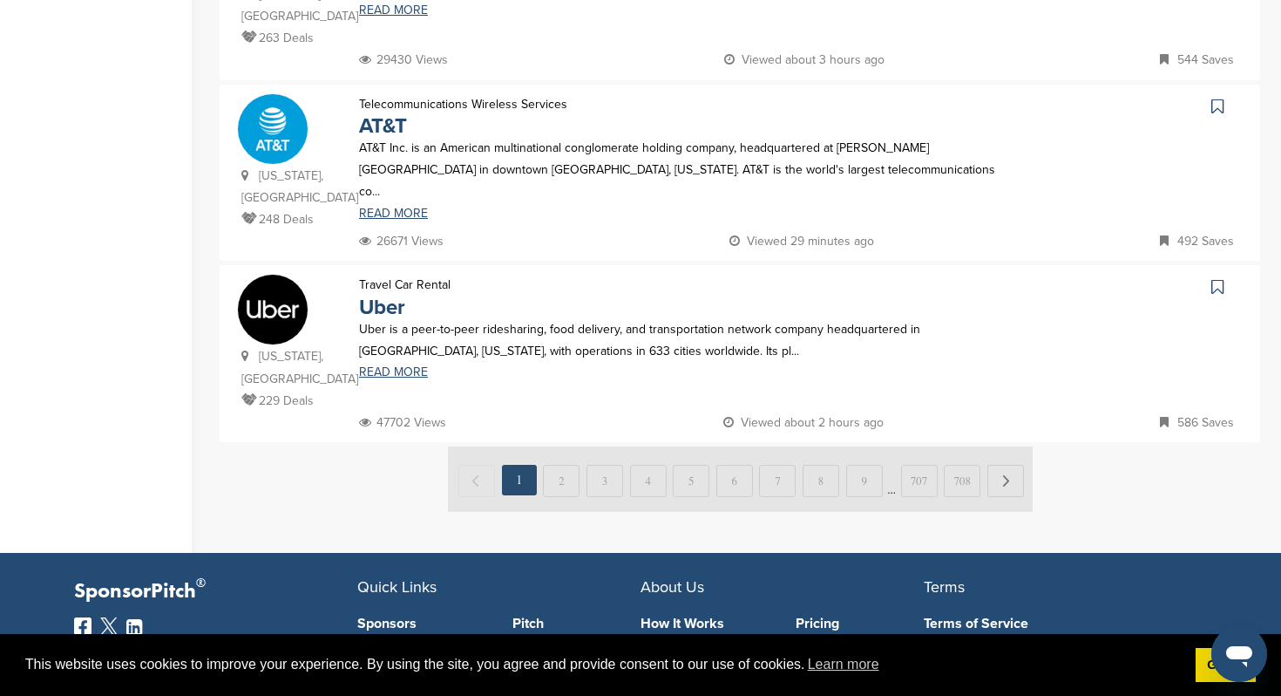
click at [562, 446] on img at bounding box center [740, 478] width 585 height 65
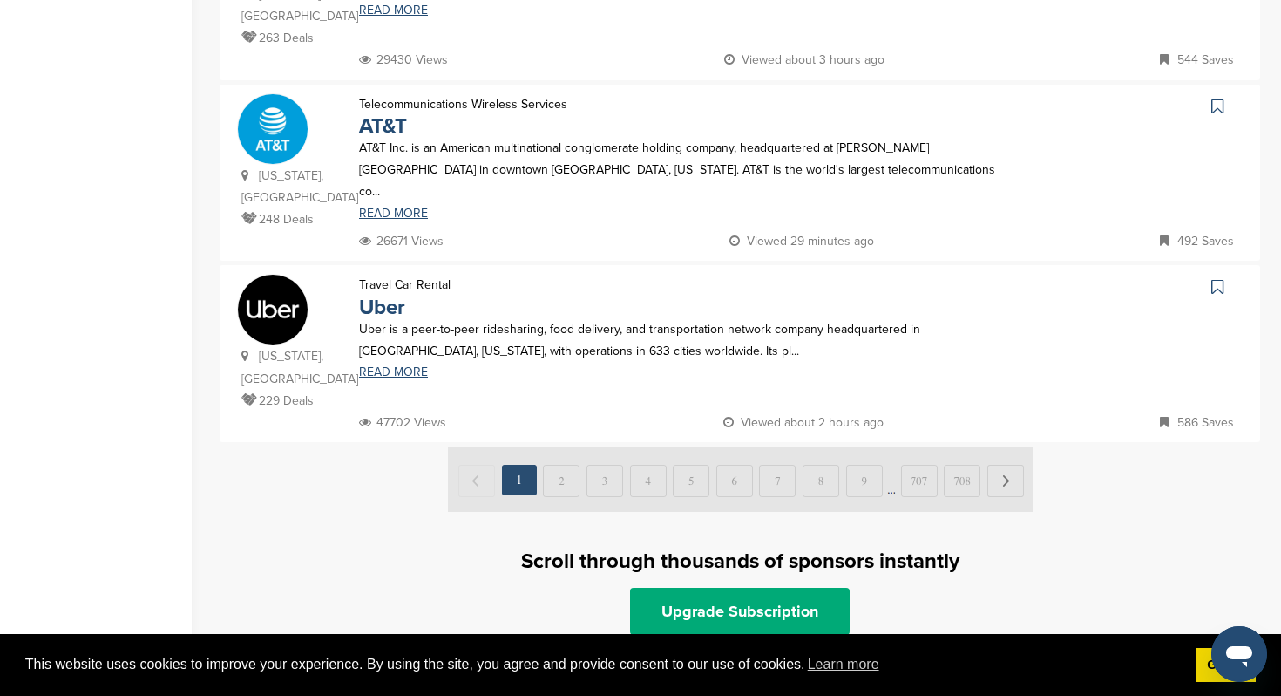
click at [1019, 446] on img at bounding box center [740, 478] width 585 height 65
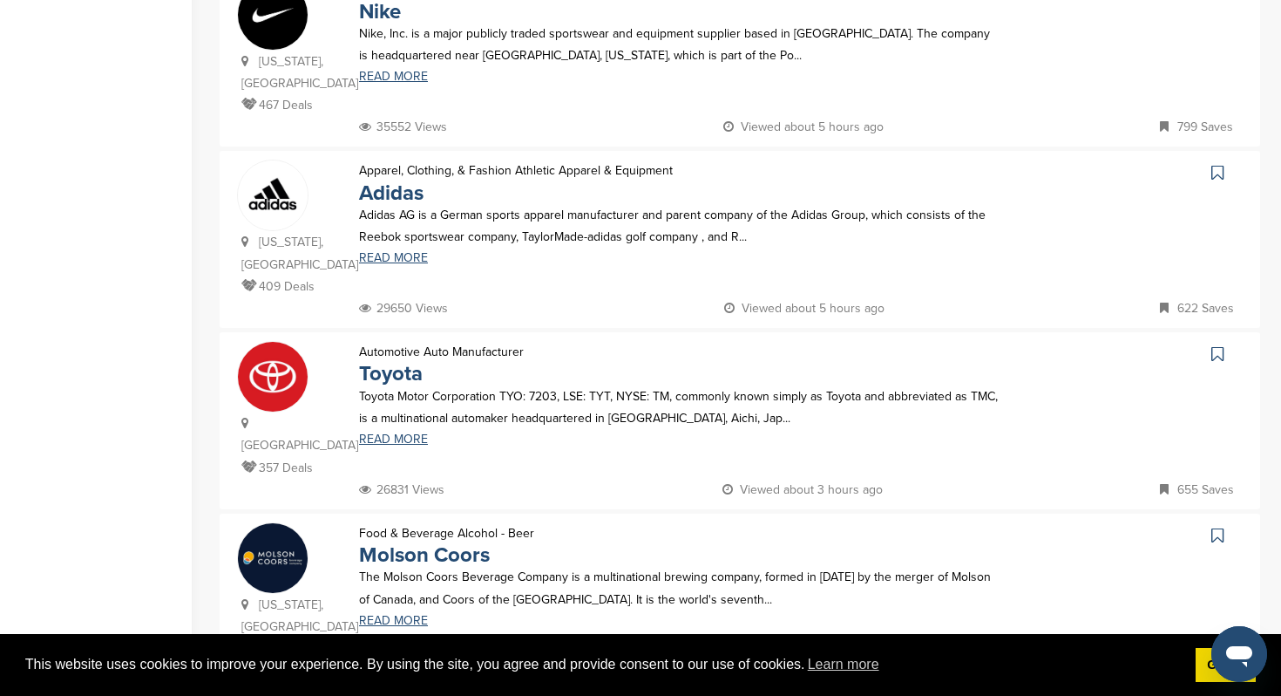
scroll to position [673, 0]
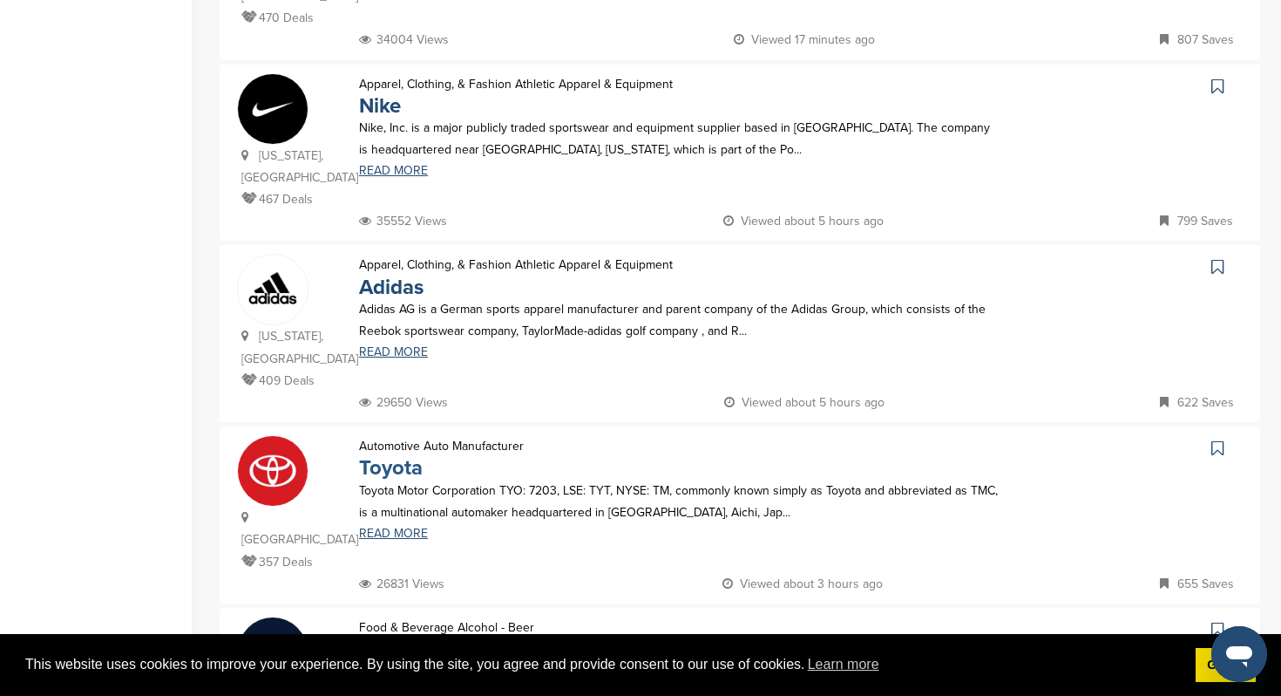
click at [396, 455] on link "Toyota" at bounding box center [391, 467] width 64 height 25
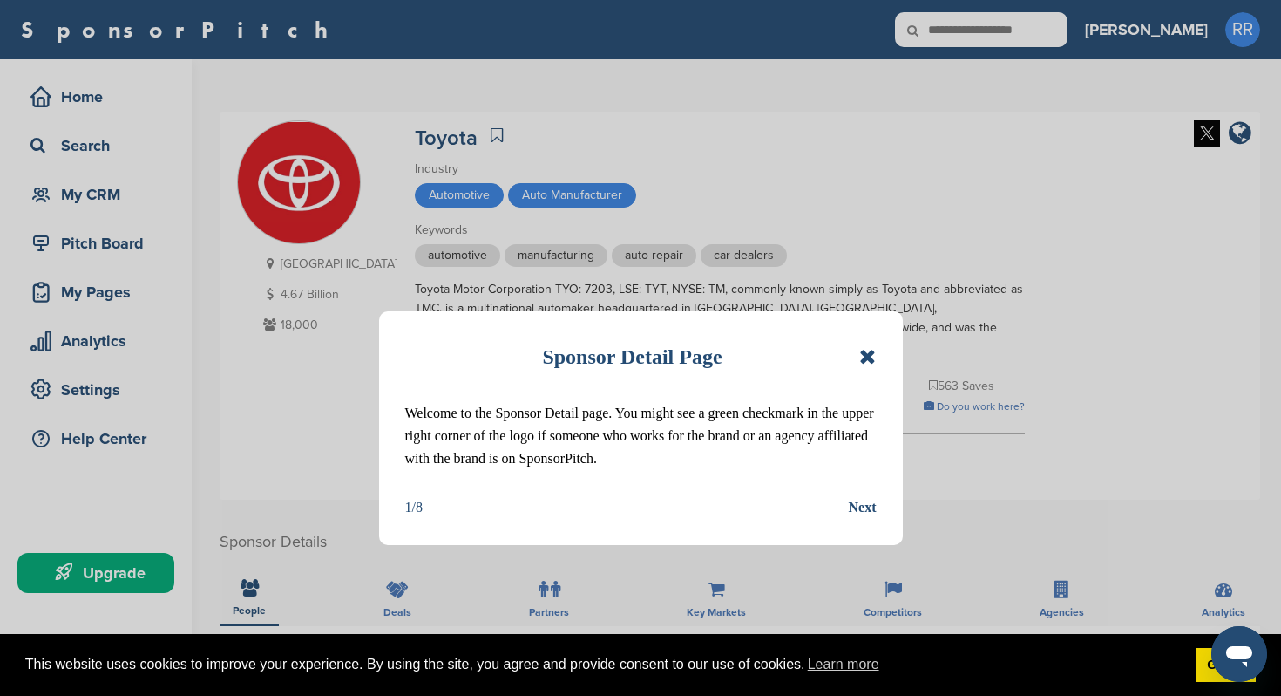
click at [862, 509] on div "Next" at bounding box center [863, 507] width 28 height 23
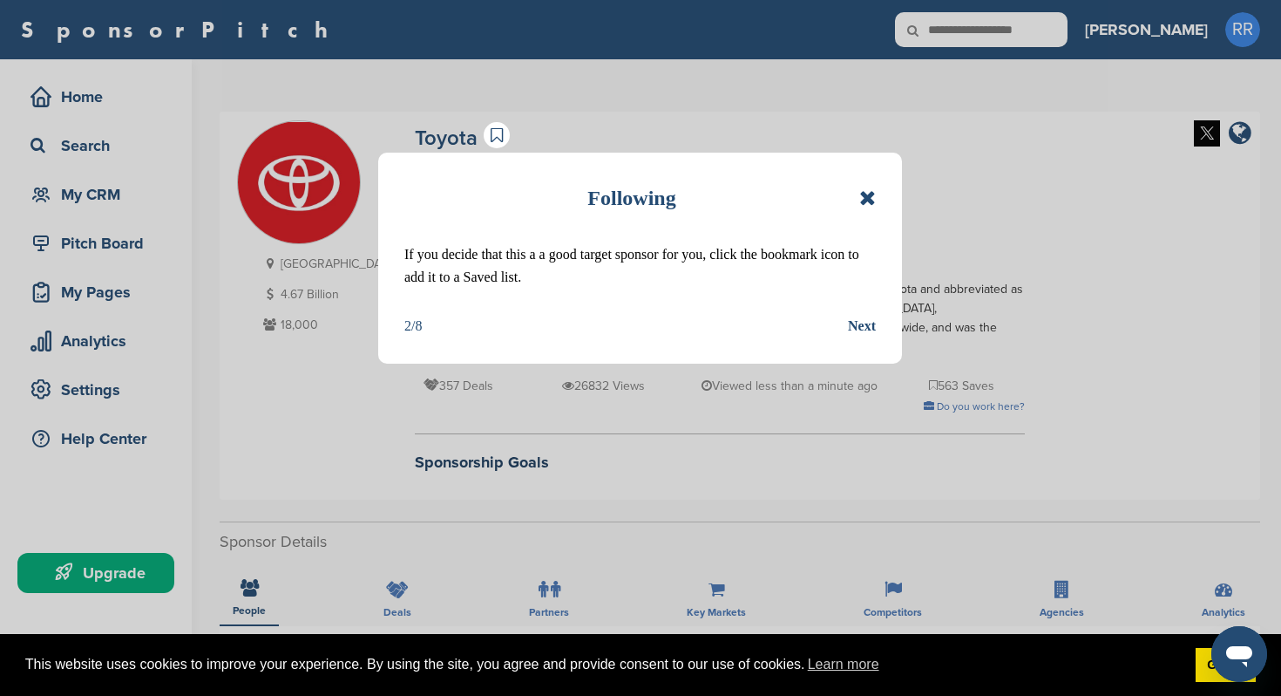
click at [871, 321] on div "Next" at bounding box center [862, 326] width 28 height 23
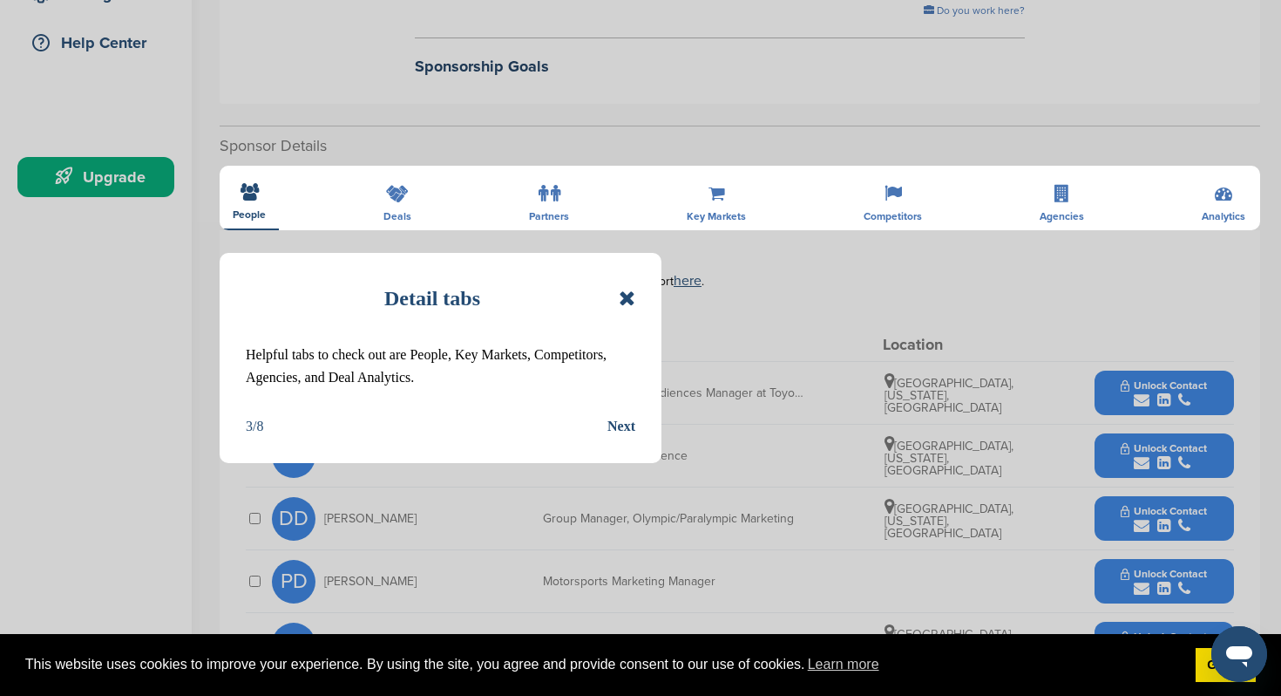
scroll to position [403, 0]
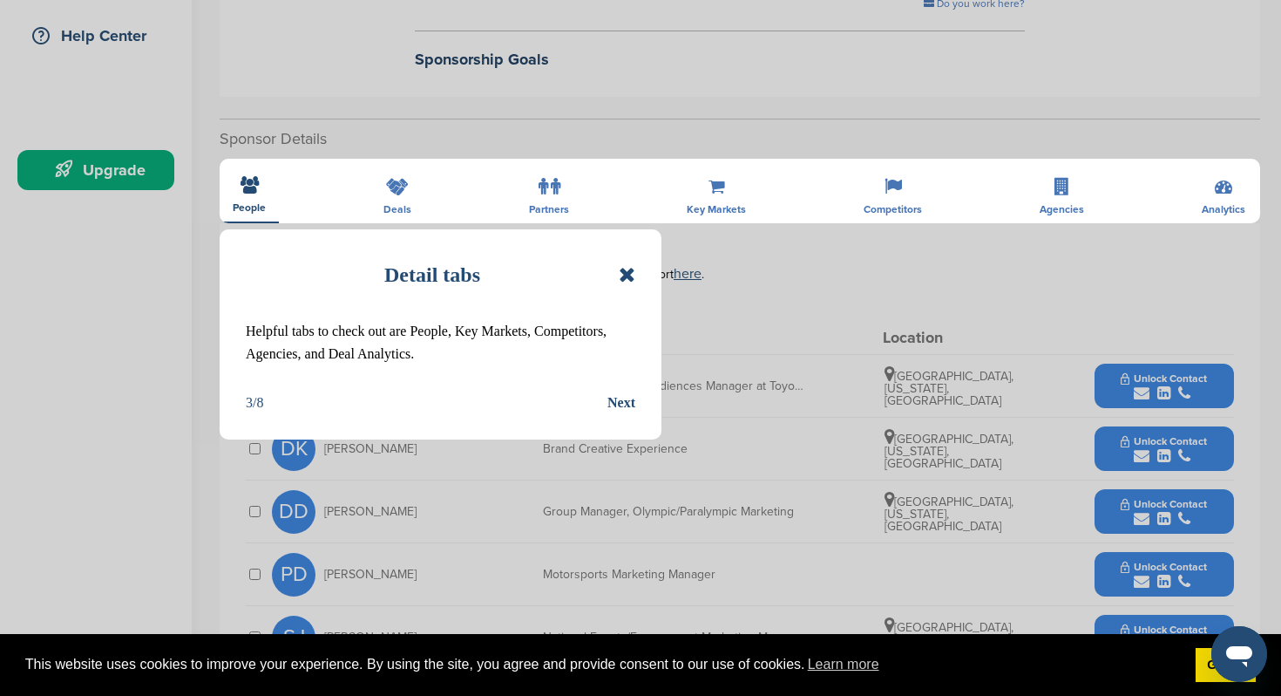
click at [615, 395] on div "Next" at bounding box center [622, 402] width 28 height 23
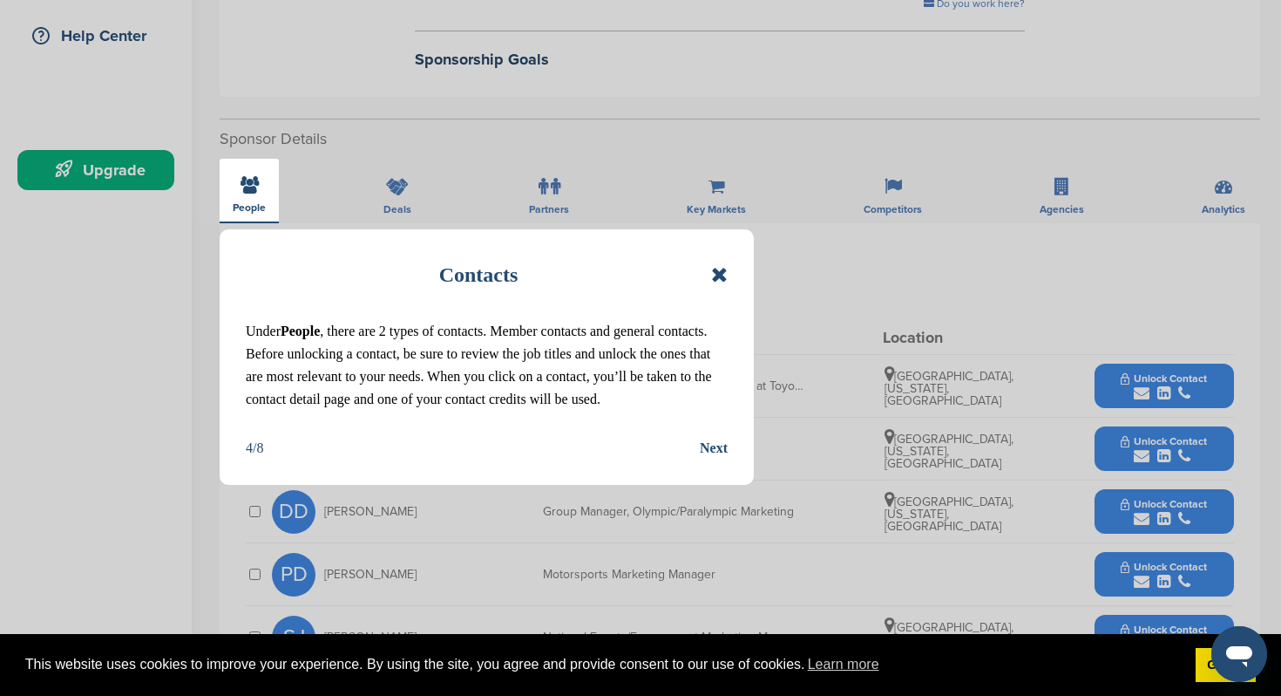
click at [700, 459] on div "Next" at bounding box center [714, 448] width 28 height 23
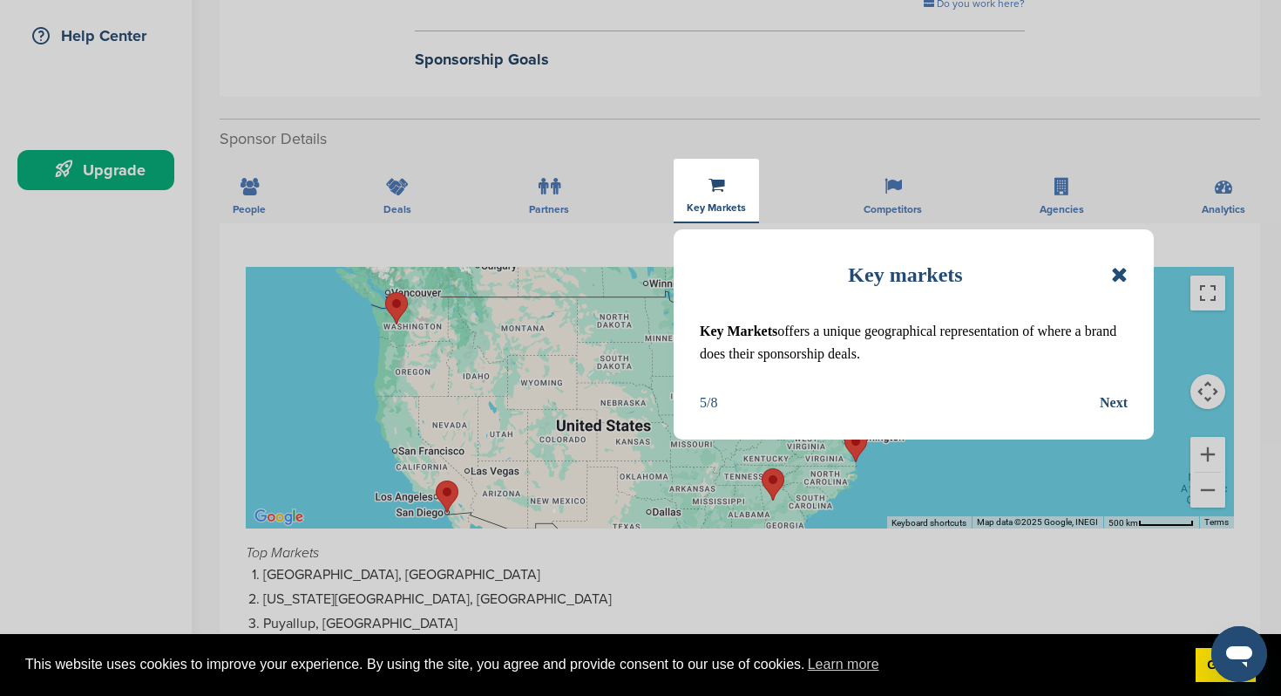
click at [1115, 403] on div "Next" at bounding box center [1114, 402] width 28 height 23
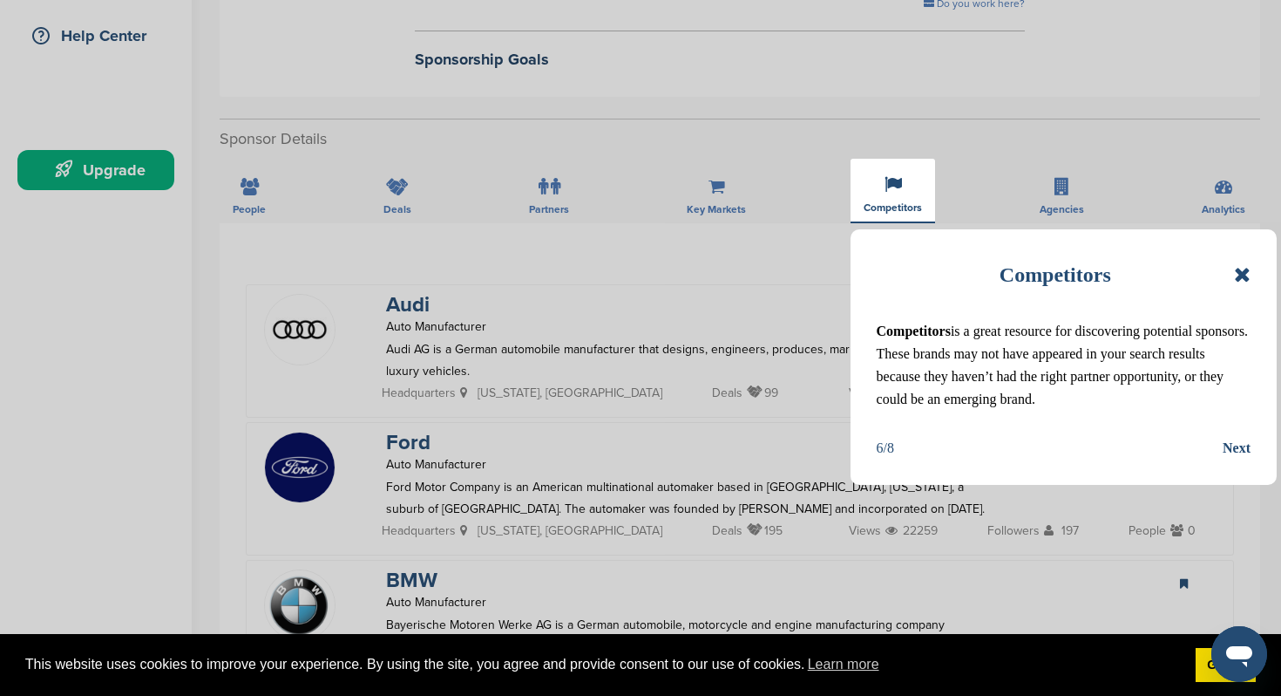
click at [1230, 459] on div "Next" at bounding box center [1237, 448] width 28 height 23
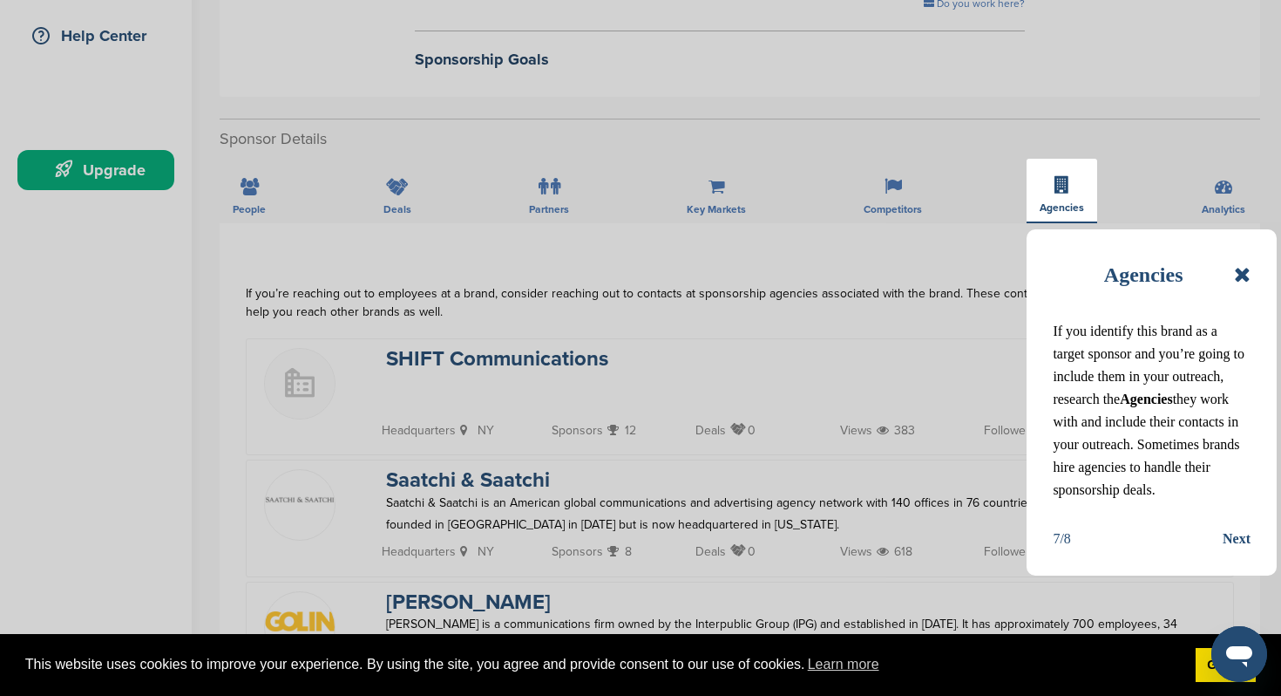
click at [1238, 550] on div "Next" at bounding box center [1237, 538] width 28 height 23
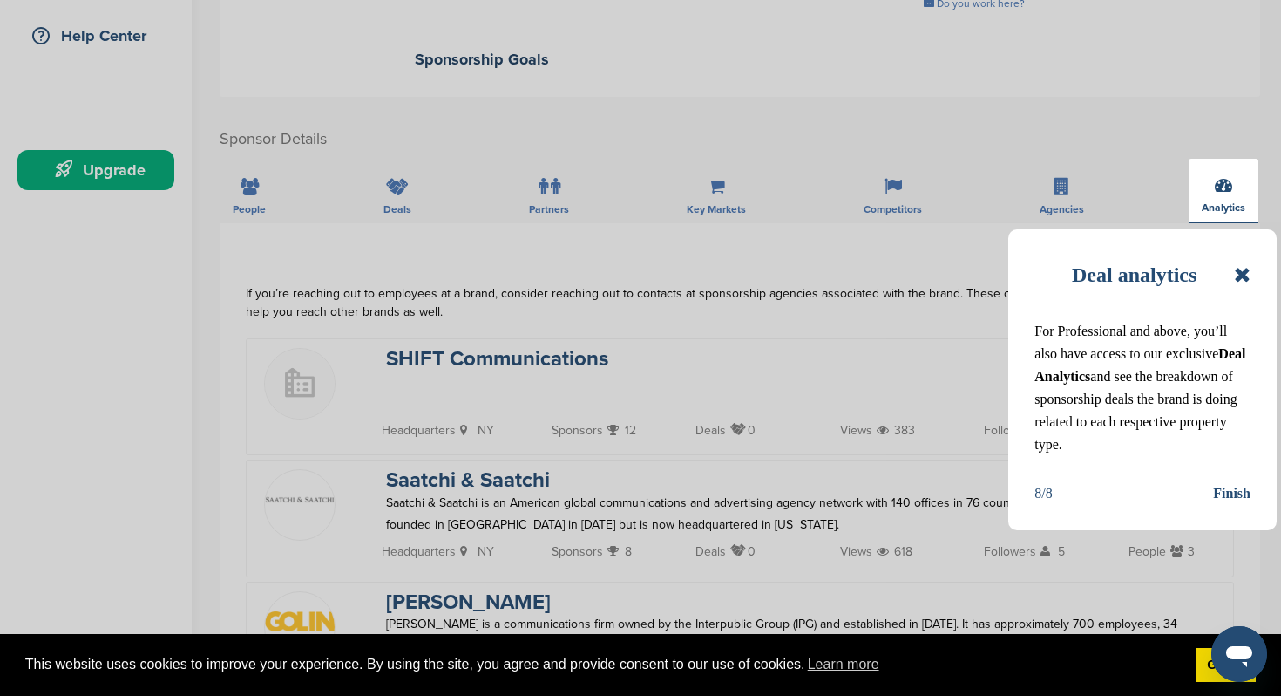
click at [1218, 505] on div "Finish" at bounding box center [1231, 493] width 37 height 23
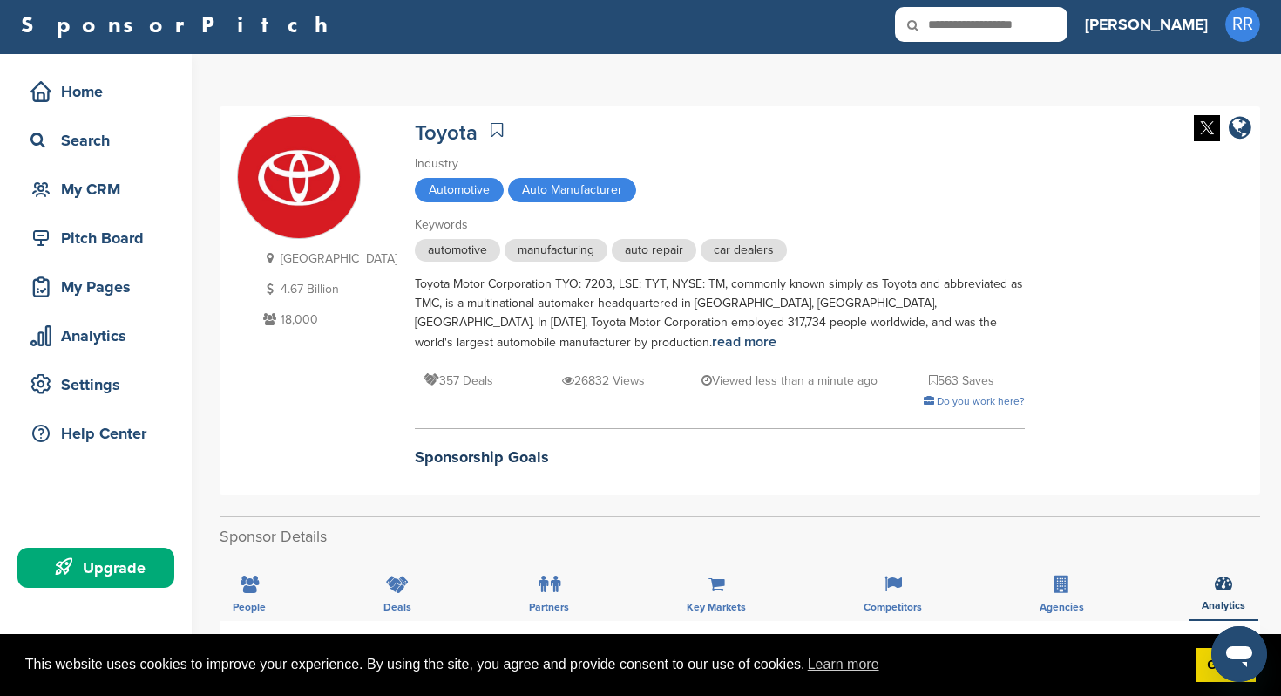
scroll to position [0, 0]
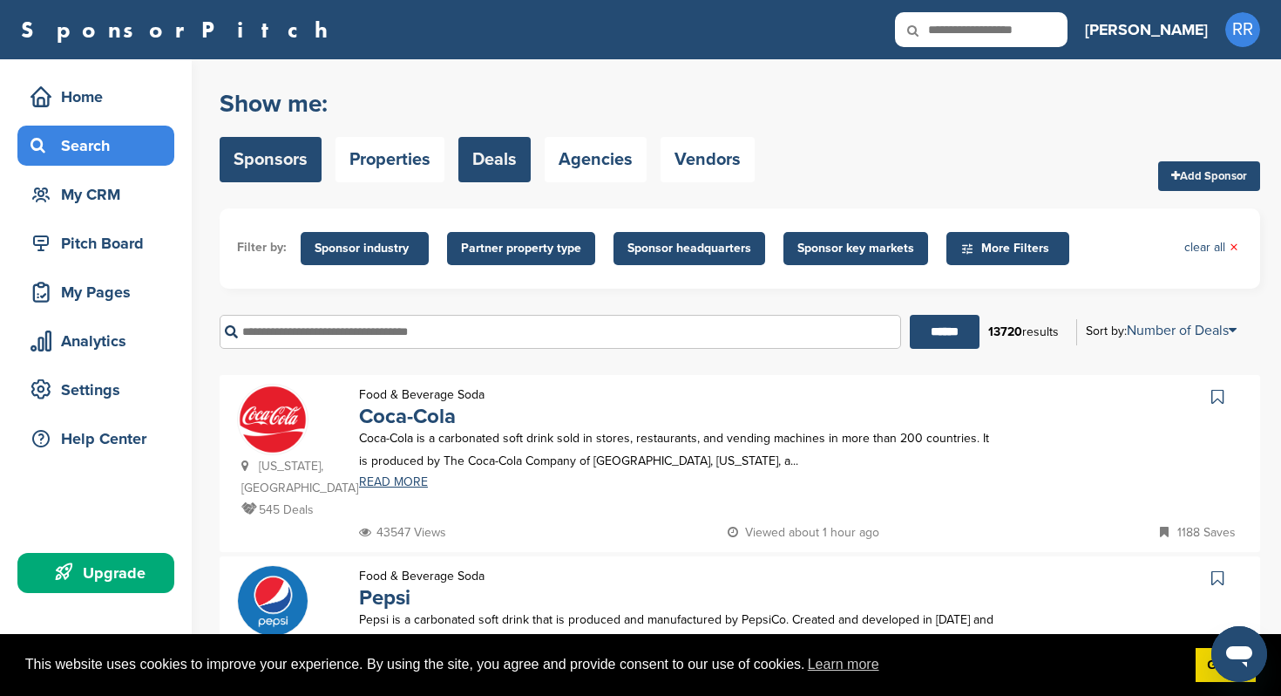
click at [513, 149] on link "Deals" at bounding box center [494, 159] width 72 height 45
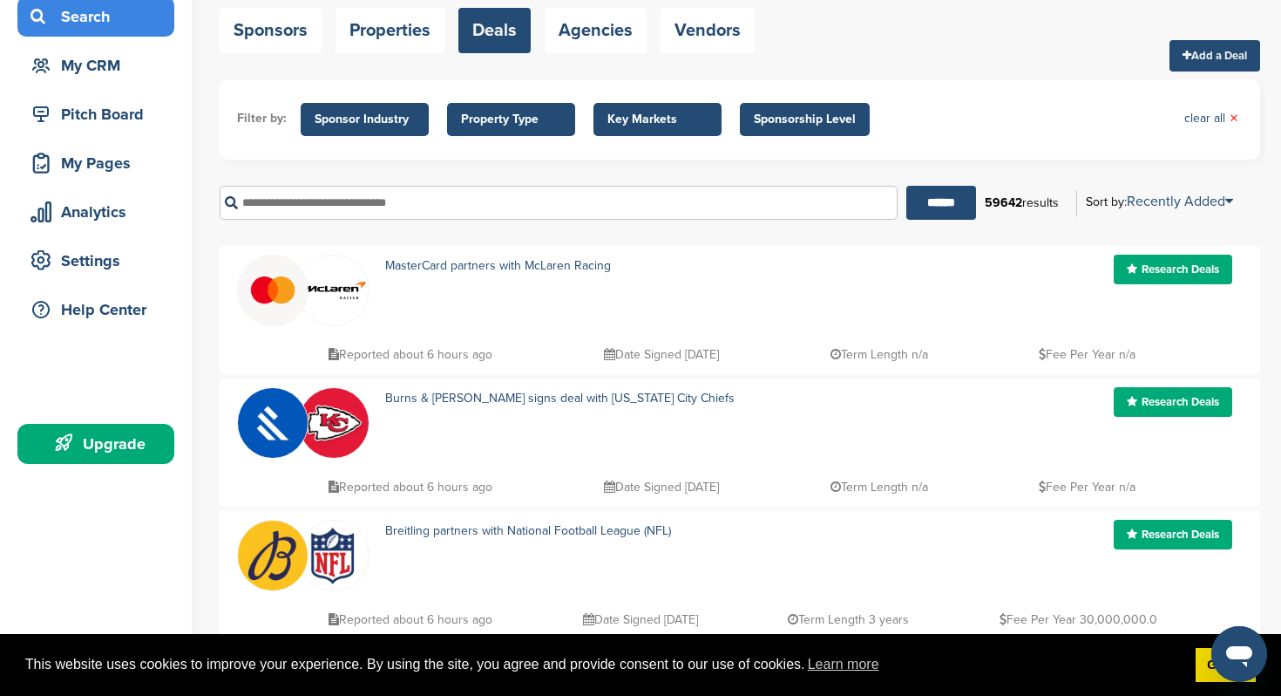
scroll to position [5, 0]
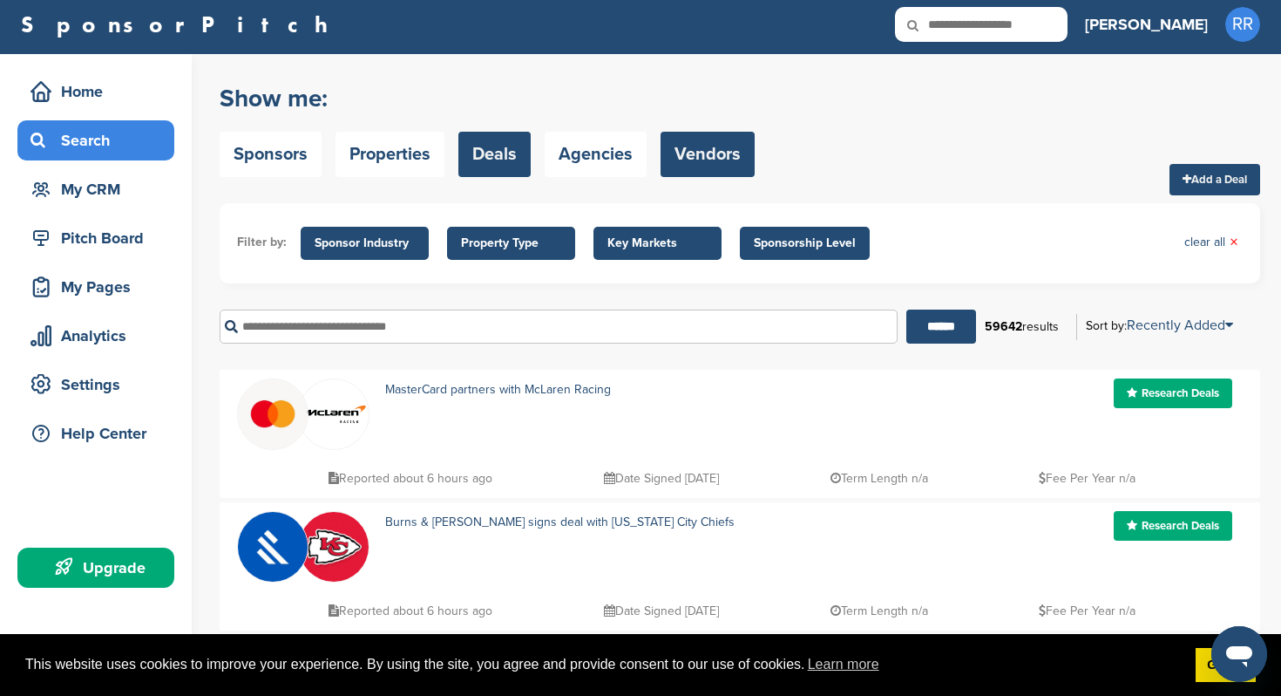
click at [689, 162] on link "Vendors" at bounding box center [708, 154] width 94 height 45
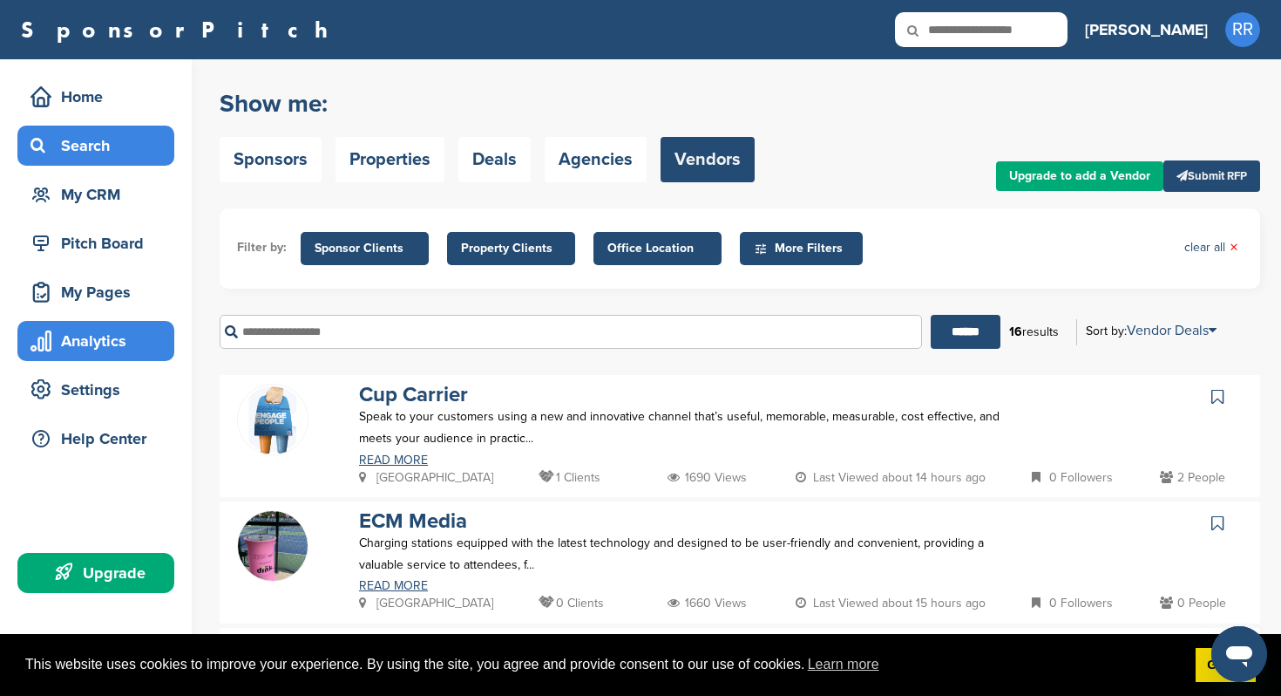
click at [110, 342] on div "Analytics" at bounding box center [100, 340] width 148 height 31
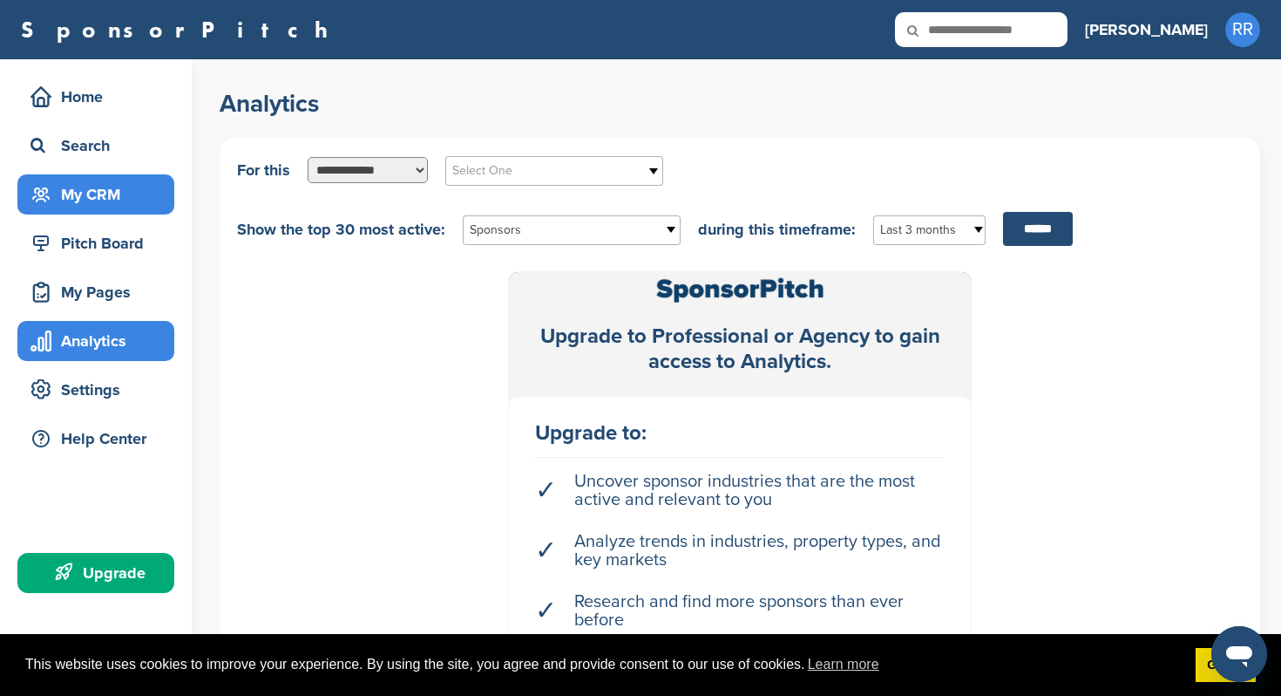
click at [126, 194] on div "My CRM" at bounding box center [100, 194] width 148 height 31
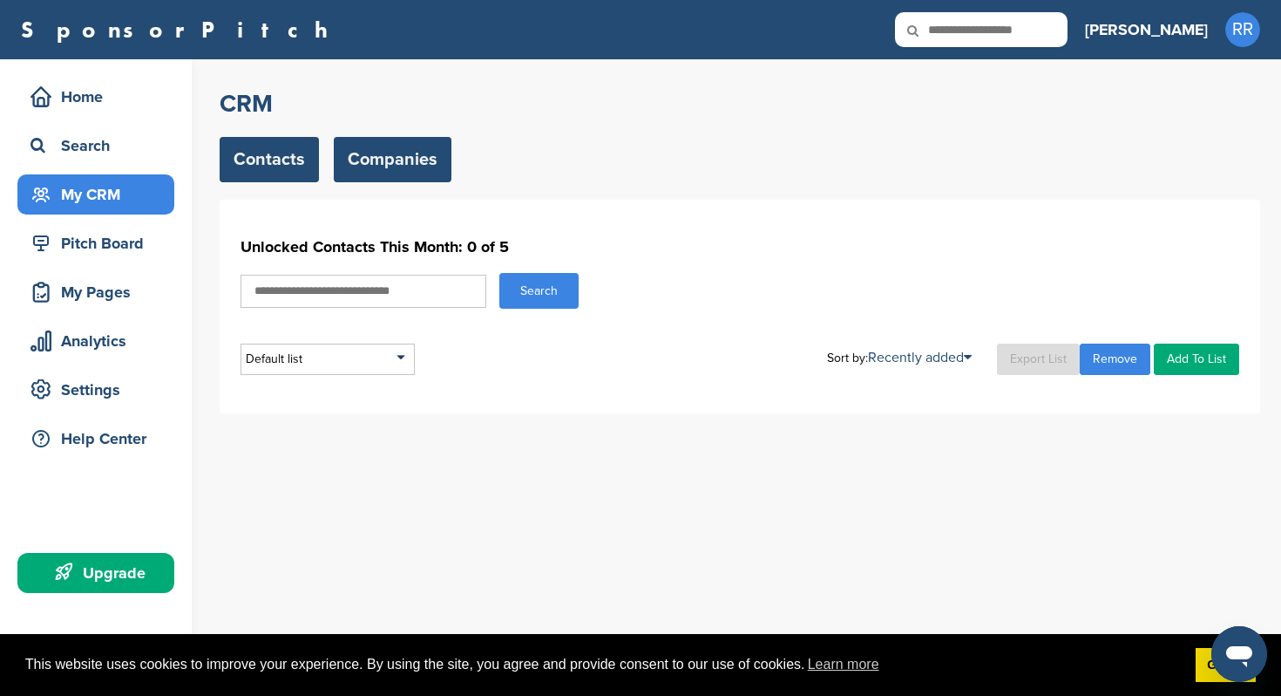
click at [351, 160] on link "Companies" at bounding box center [393, 159] width 118 height 45
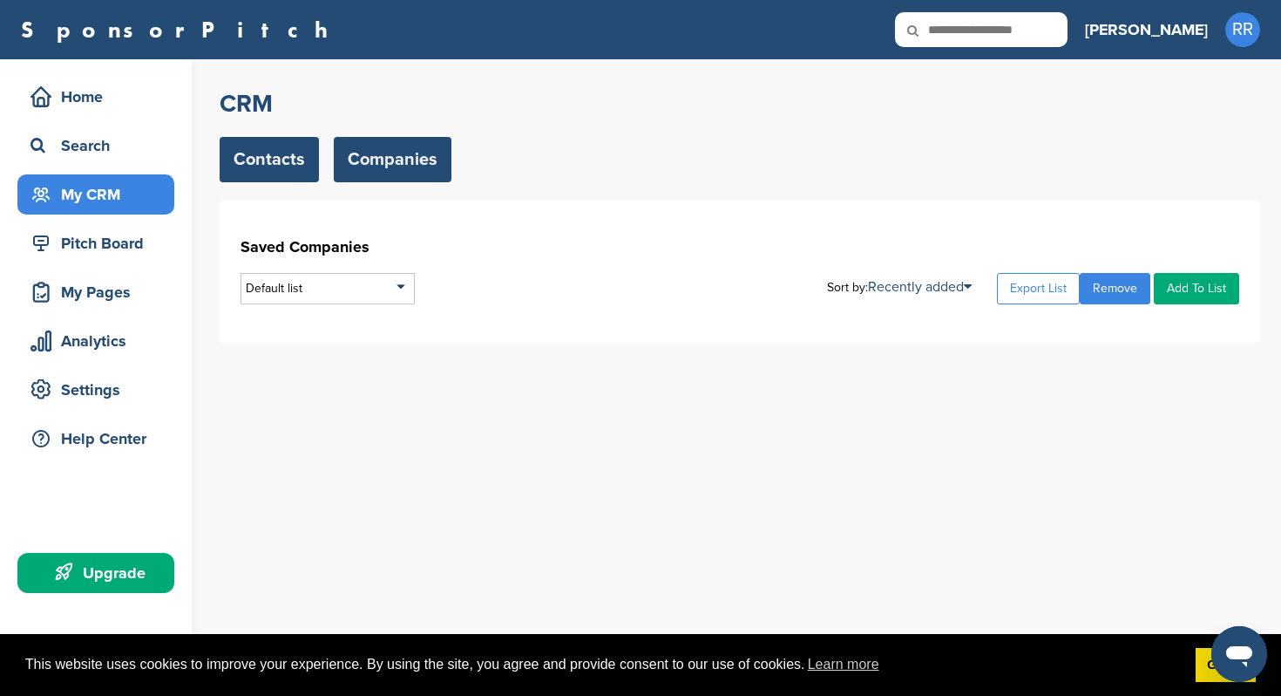
click at [279, 160] on link "Contacts" at bounding box center [269, 159] width 99 height 45
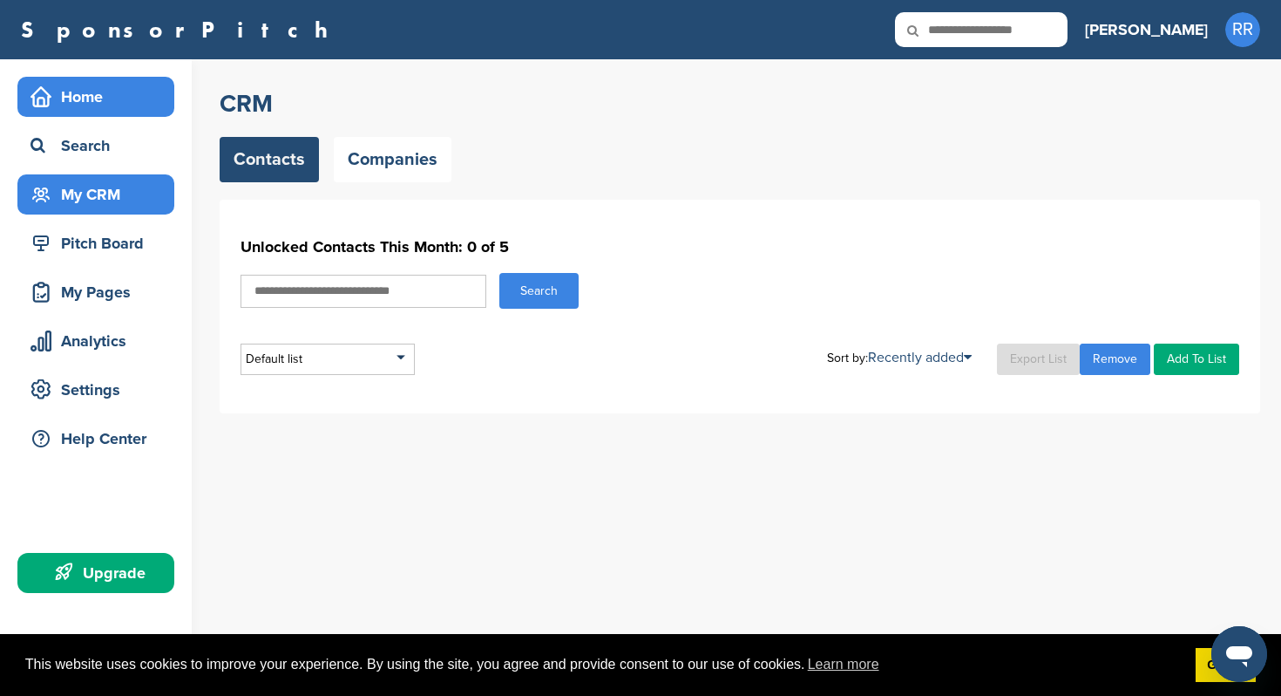
click at [145, 88] on div "Home" at bounding box center [100, 96] width 148 height 31
